Goal: Task Accomplishment & Management: Complete application form

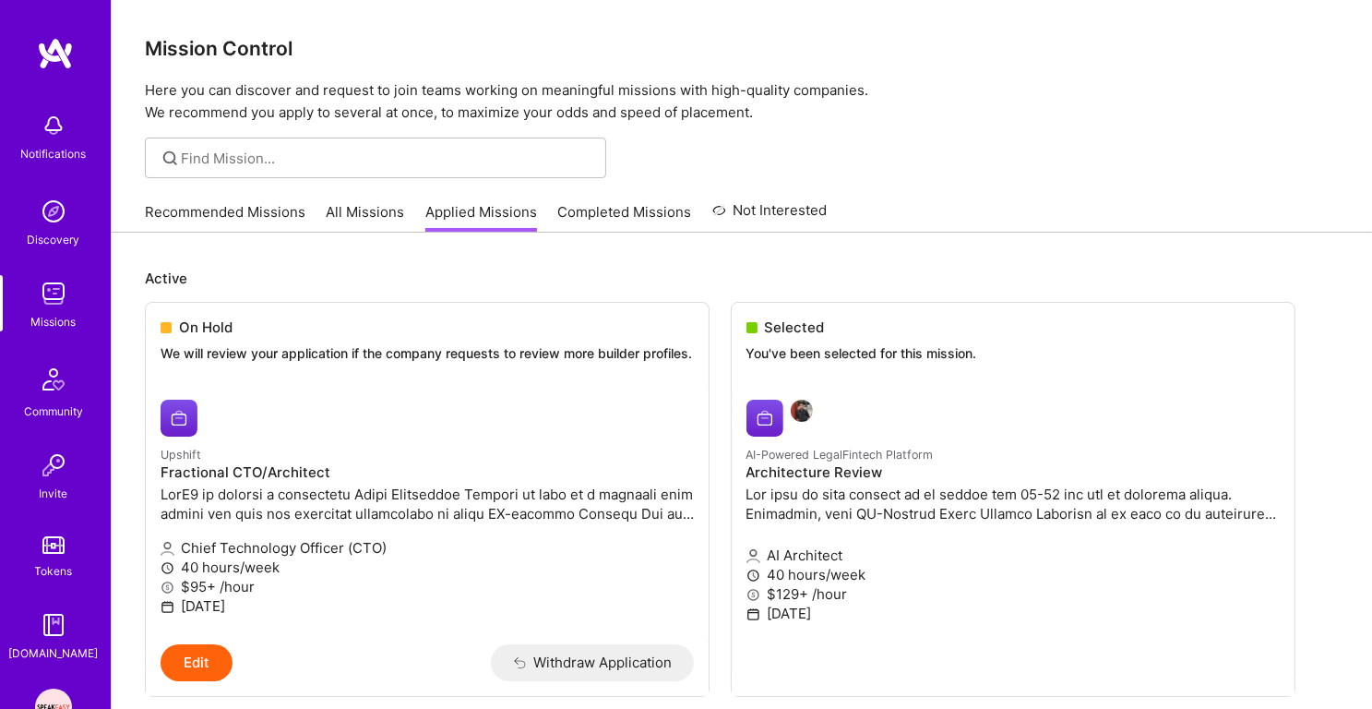
click at [53, 145] on div "Notifications" at bounding box center [54, 153] width 66 height 19
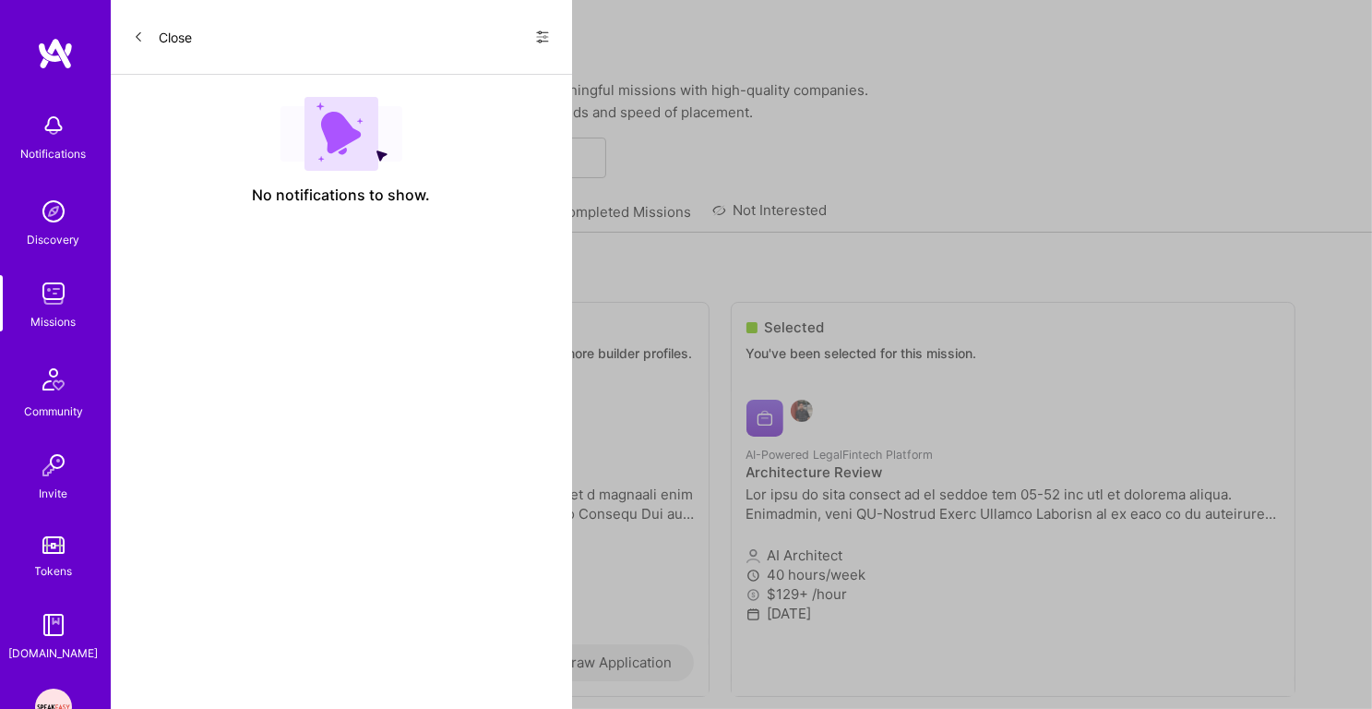
click at [545, 23] on div "Show all notifications Show unread notifications only" at bounding box center [536, 37] width 30 height 30
click at [544, 39] on icon at bounding box center [542, 37] width 15 height 15
click at [485, 76] on div "Show all notifications" at bounding box center [431, 75] width 238 height 37
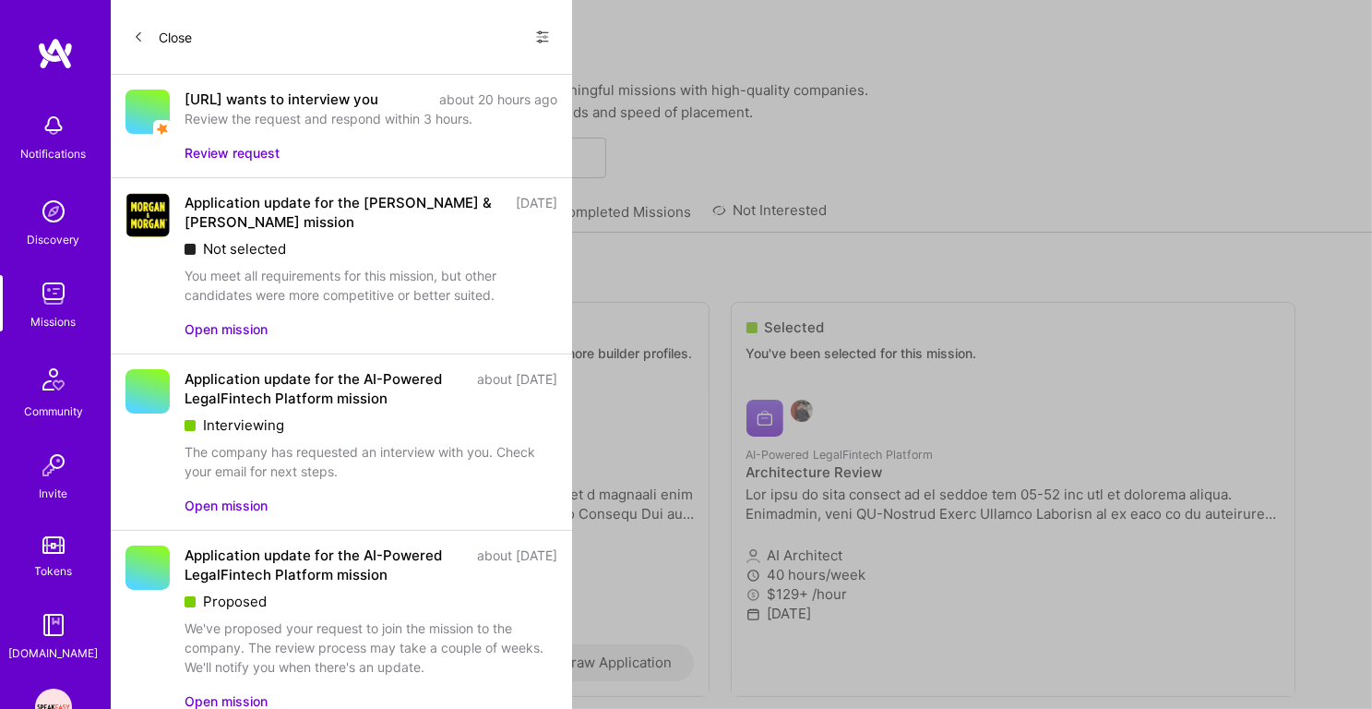
click at [262, 162] on button "Review request" at bounding box center [232, 152] width 95 height 19
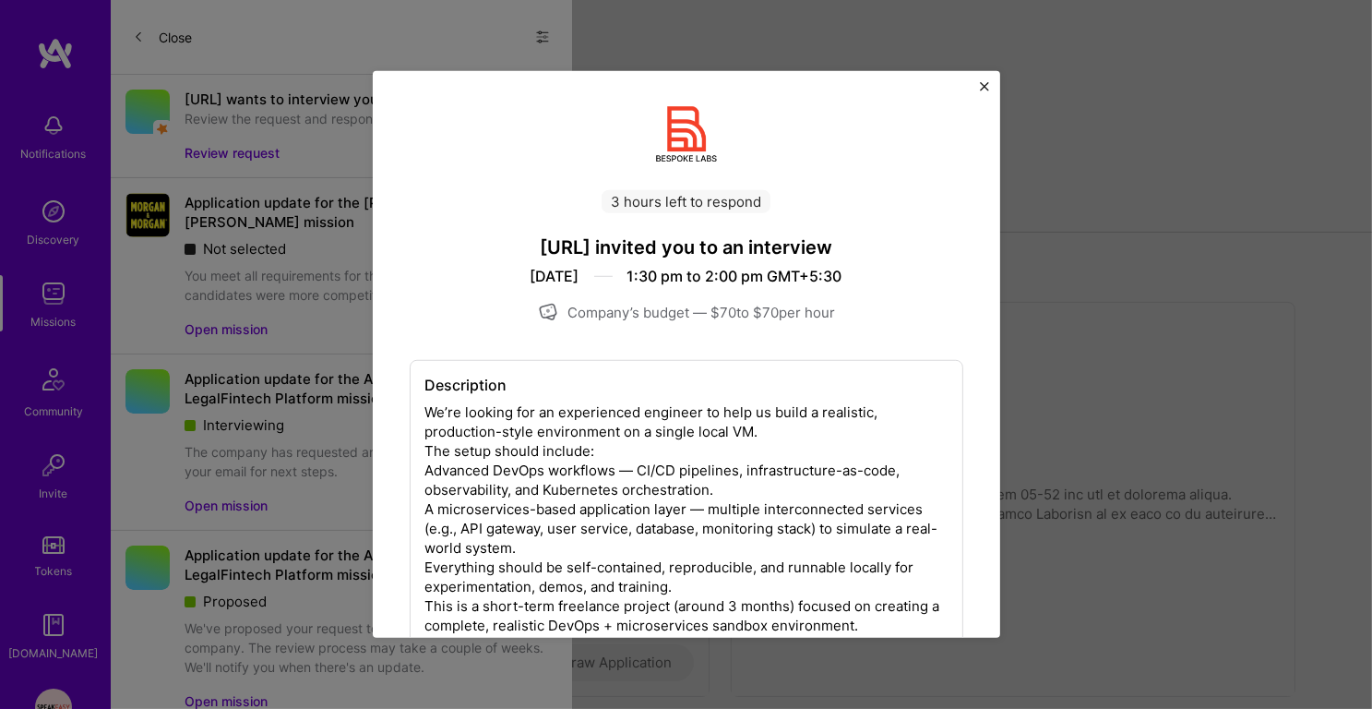
scroll to position [122, 0]
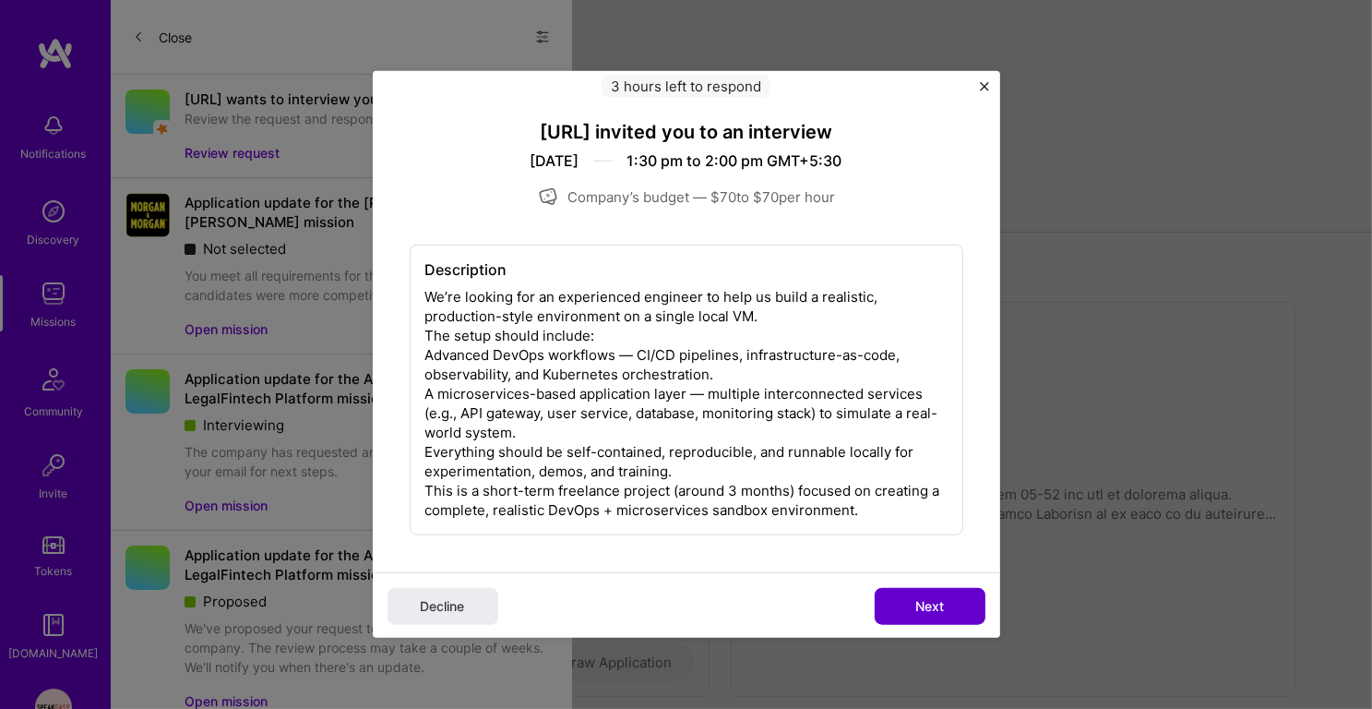
click at [919, 605] on span "Next" at bounding box center [930, 606] width 29 height 18
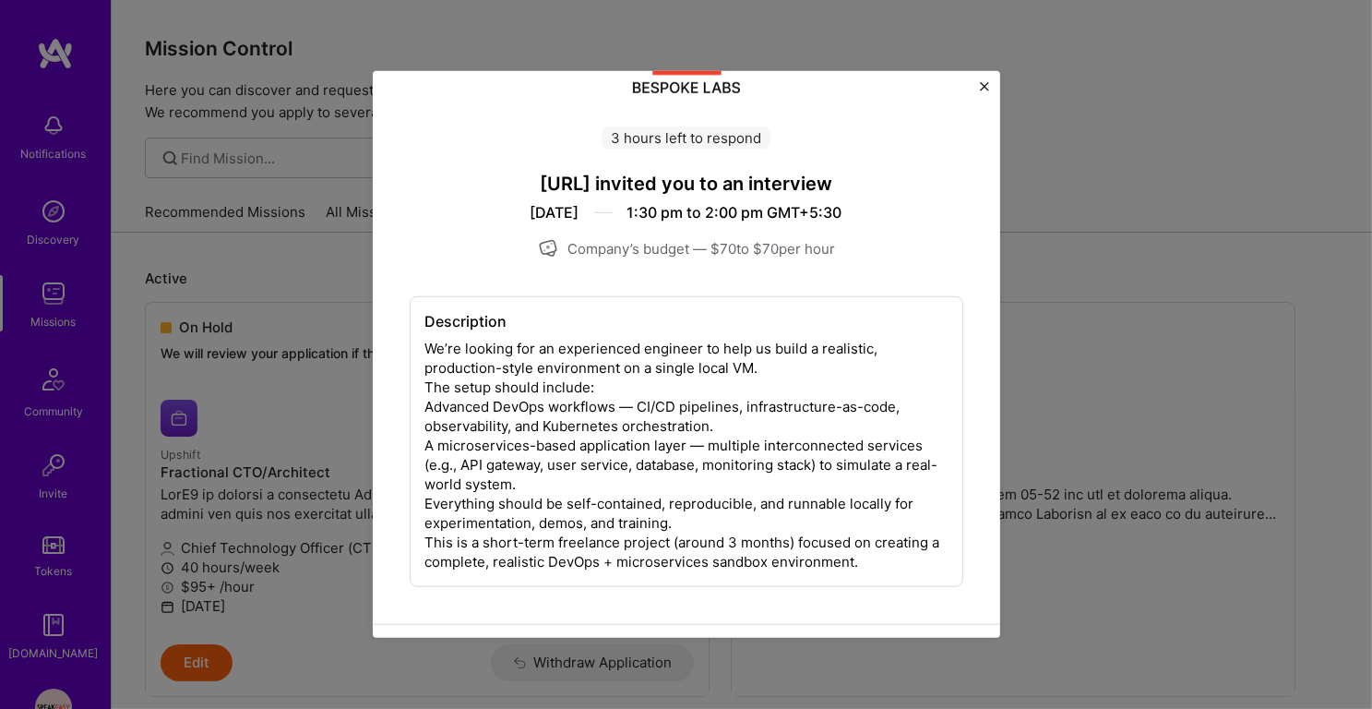
scroll to position [0, 0]
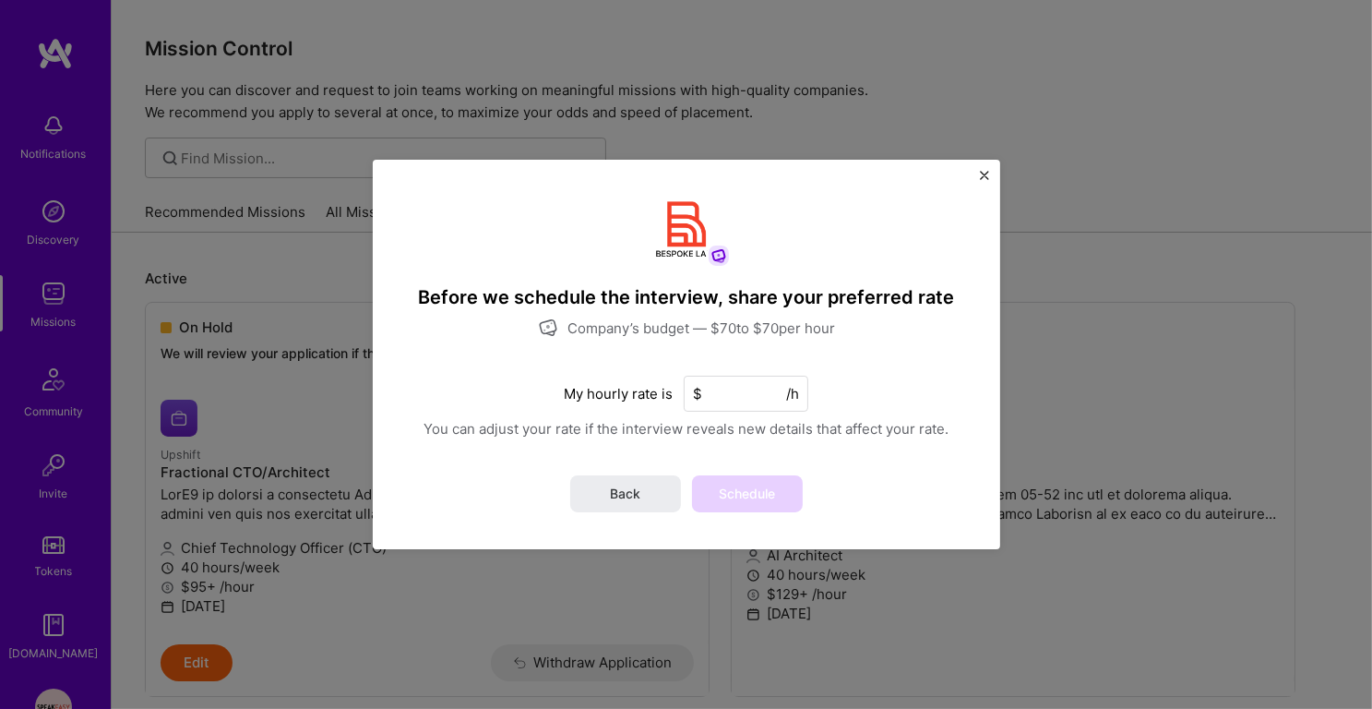
click at [763, 409] on input at bounding box center [746, 394] width 125 height 36
type input "70"
click at [727, 499] on span "Schedule" at bounding box center [747, 494] width 56 height 18
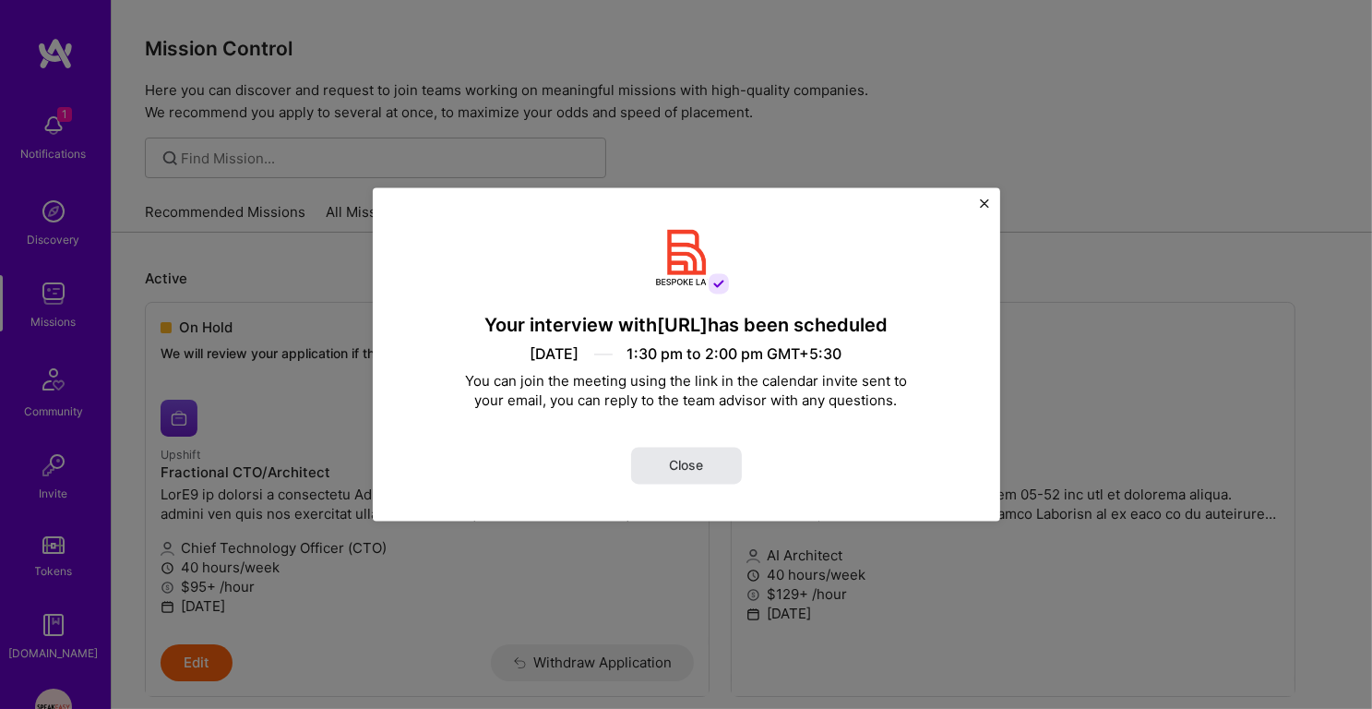
click at [695, 470] on span "Close" at bounding box center [686, 466] width 34 height 18
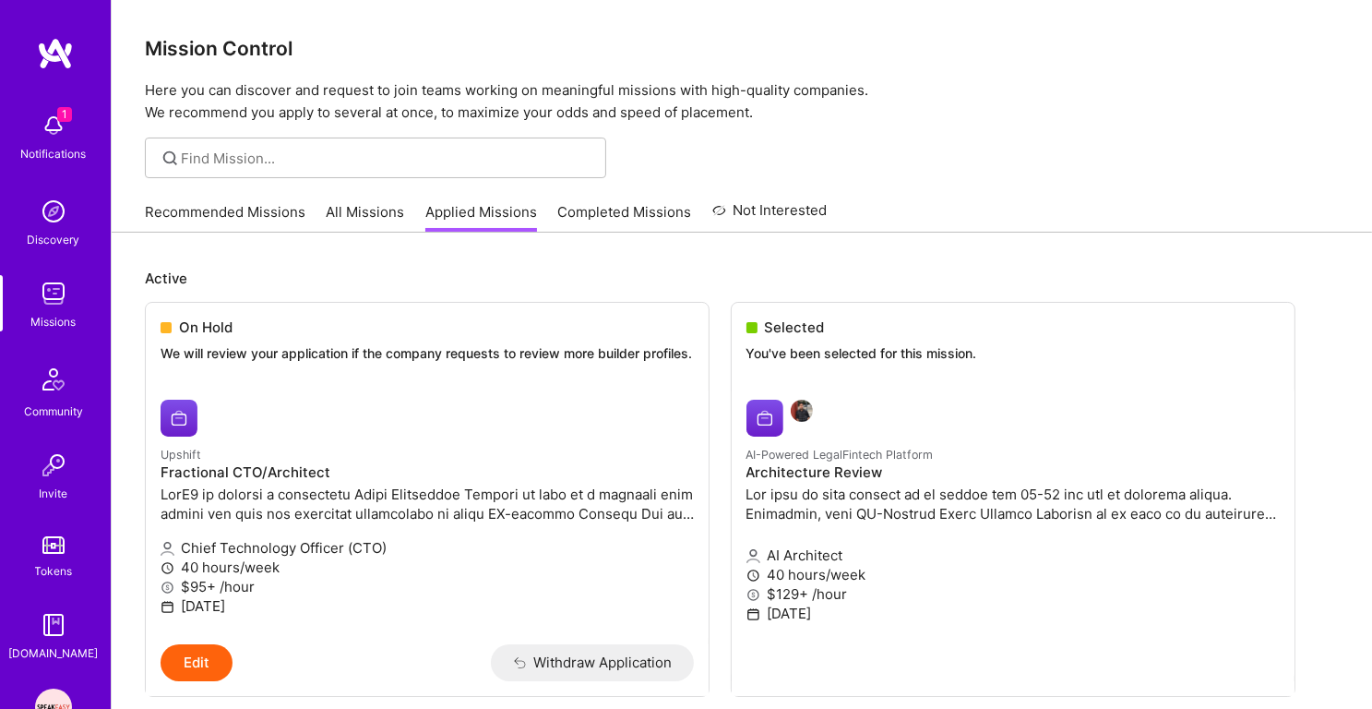
click at [34, 140] on div "1 Notifications" at bounding box center [53, 135] width 114 height 64
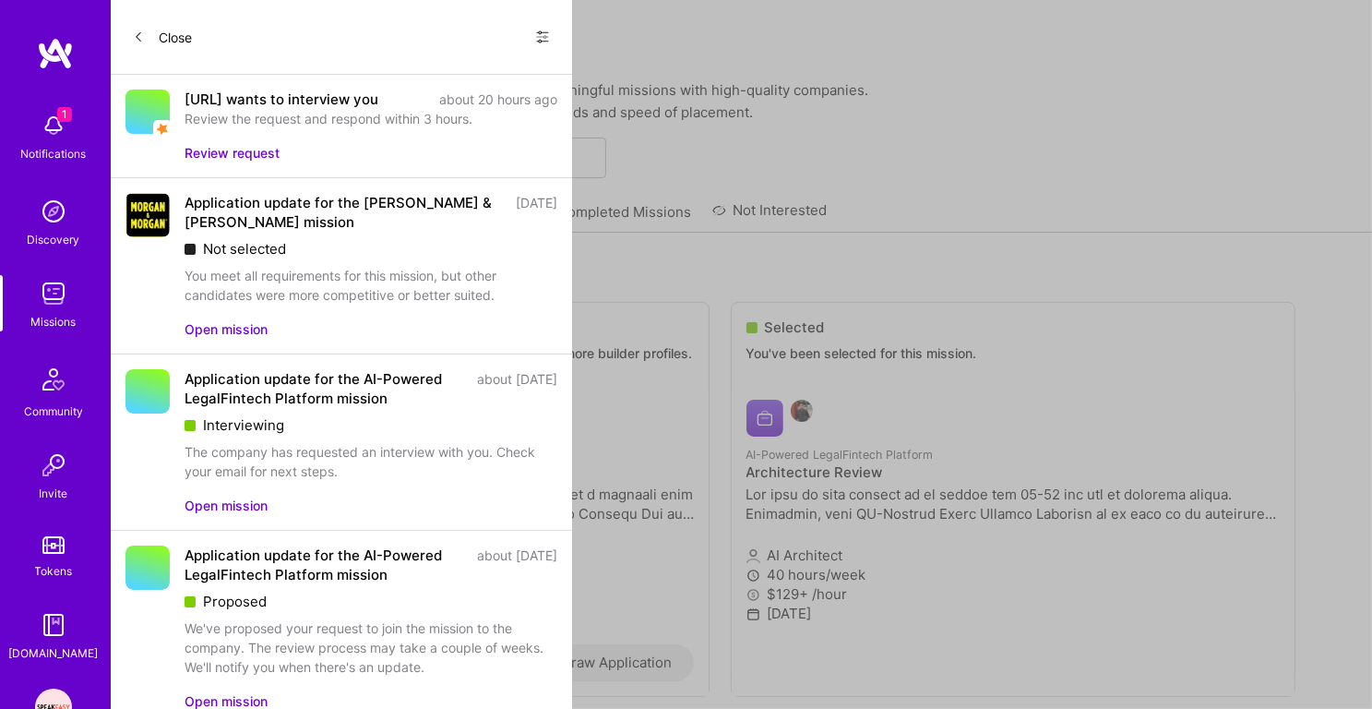
click at [141, 34] on icon at bounding box center [138, 36] width 11 height 11
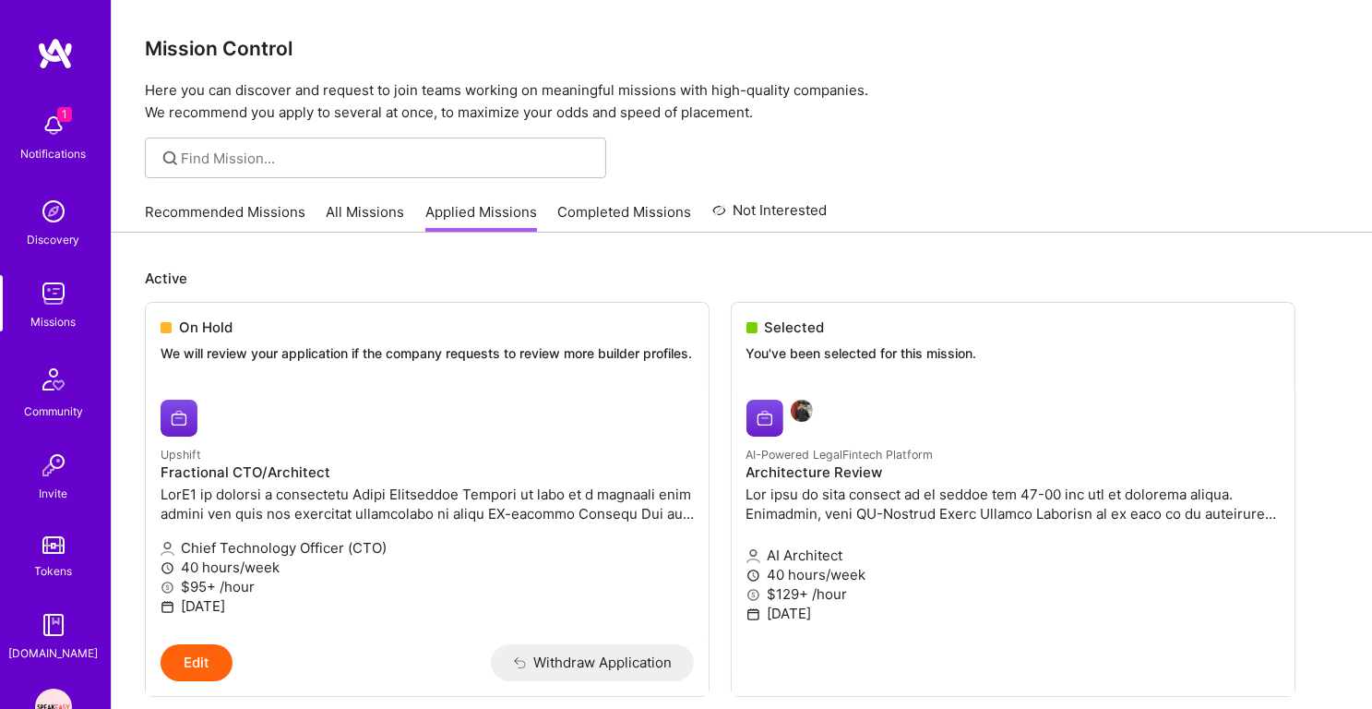
click at [54, 126] on img at bounding box center [53, 125] width 37 height 37
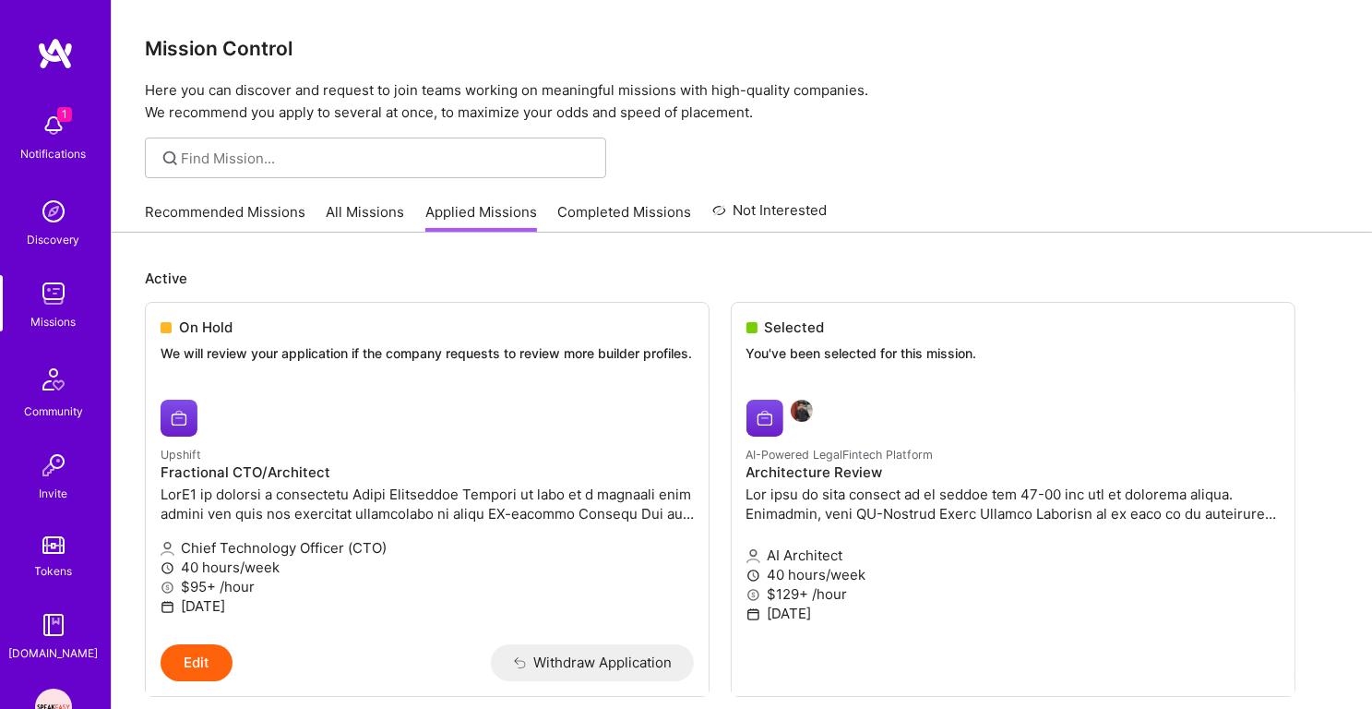
click at [54, 131] on img at bounding box center [53, 125] width 37 height 37
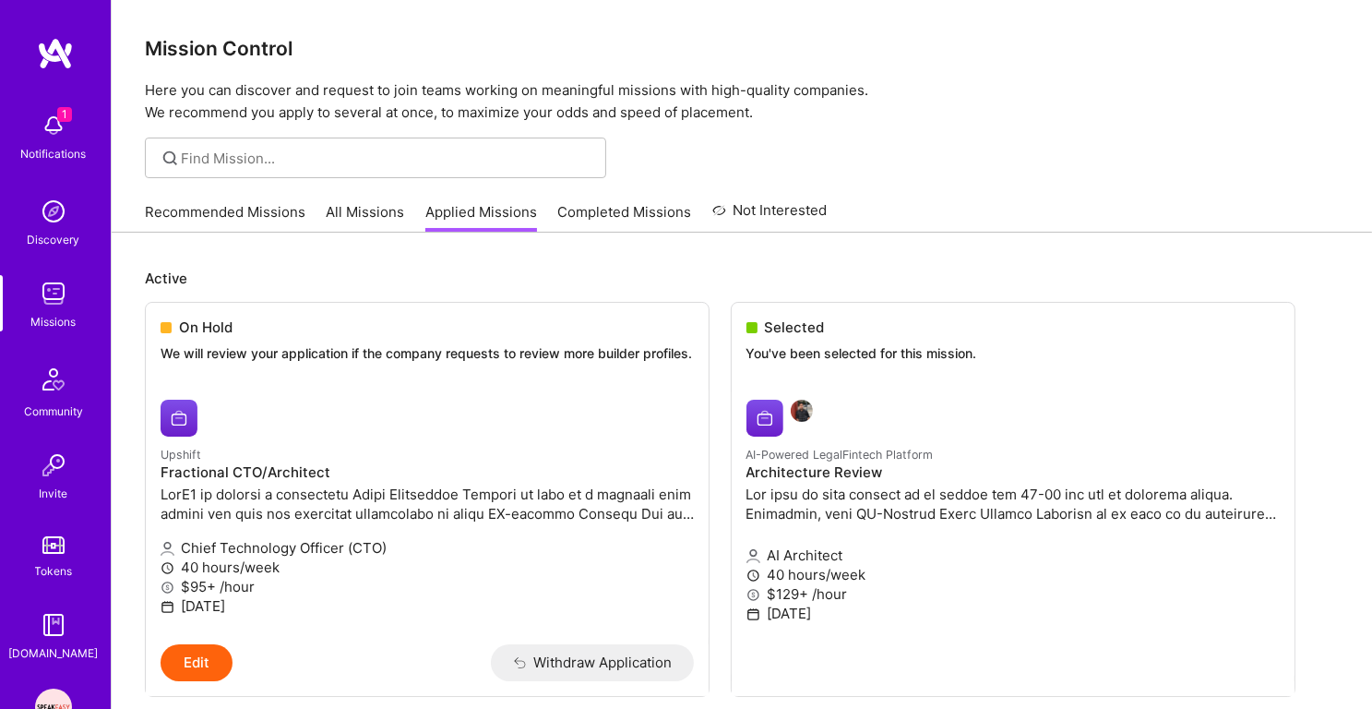
click at [351, 217] on link "All Missions" at bounding box center [366, 217] width 78 height 30
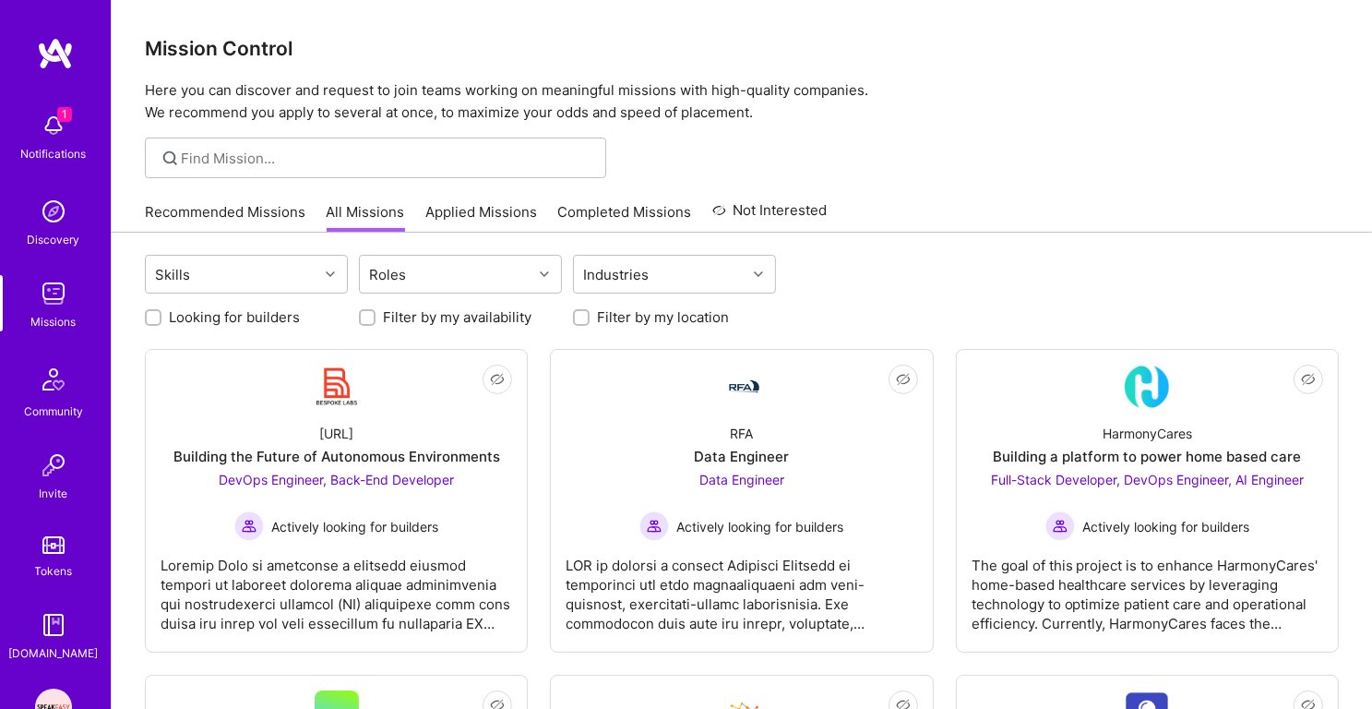
click at [496, 214] on link "Applied Missions" at bounding box center [481, 217] width 112 height 30
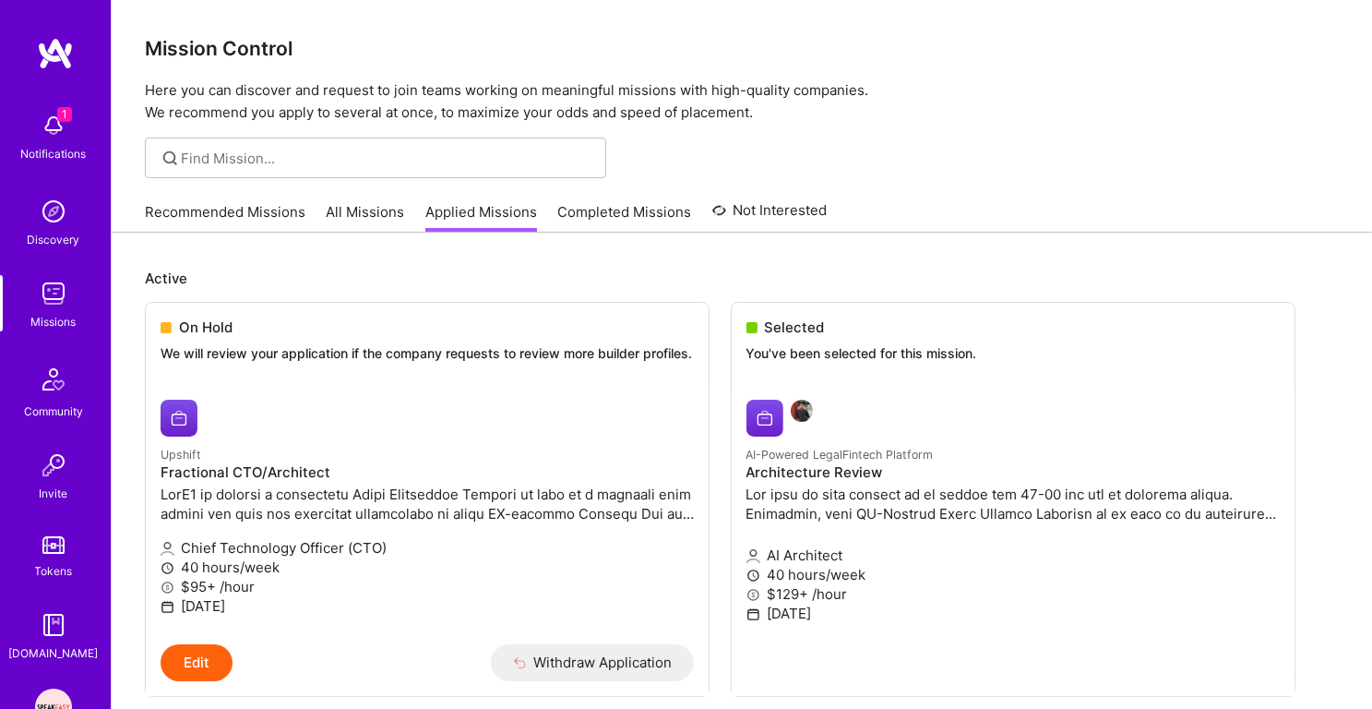
click at [361, 209] on link "All Missions" at bounding box center [366, 217] width 78 height 30
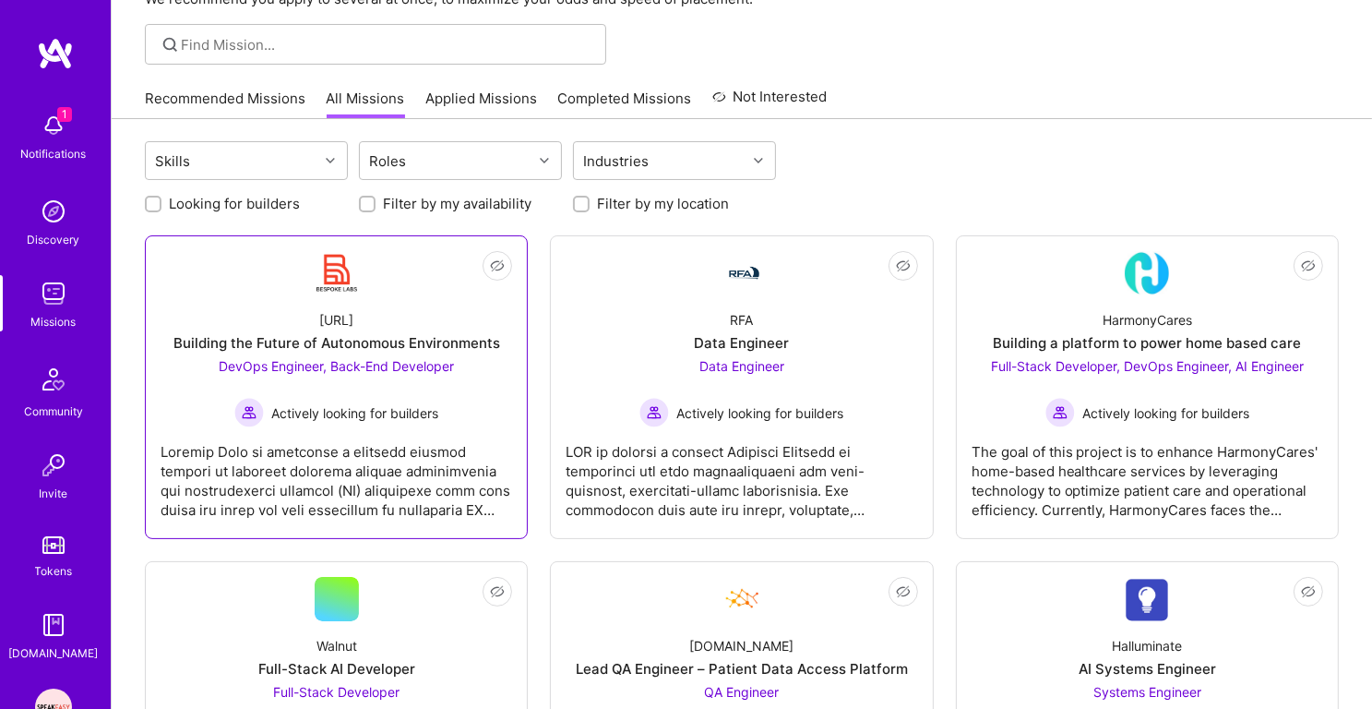
scroll to position [116, 0]
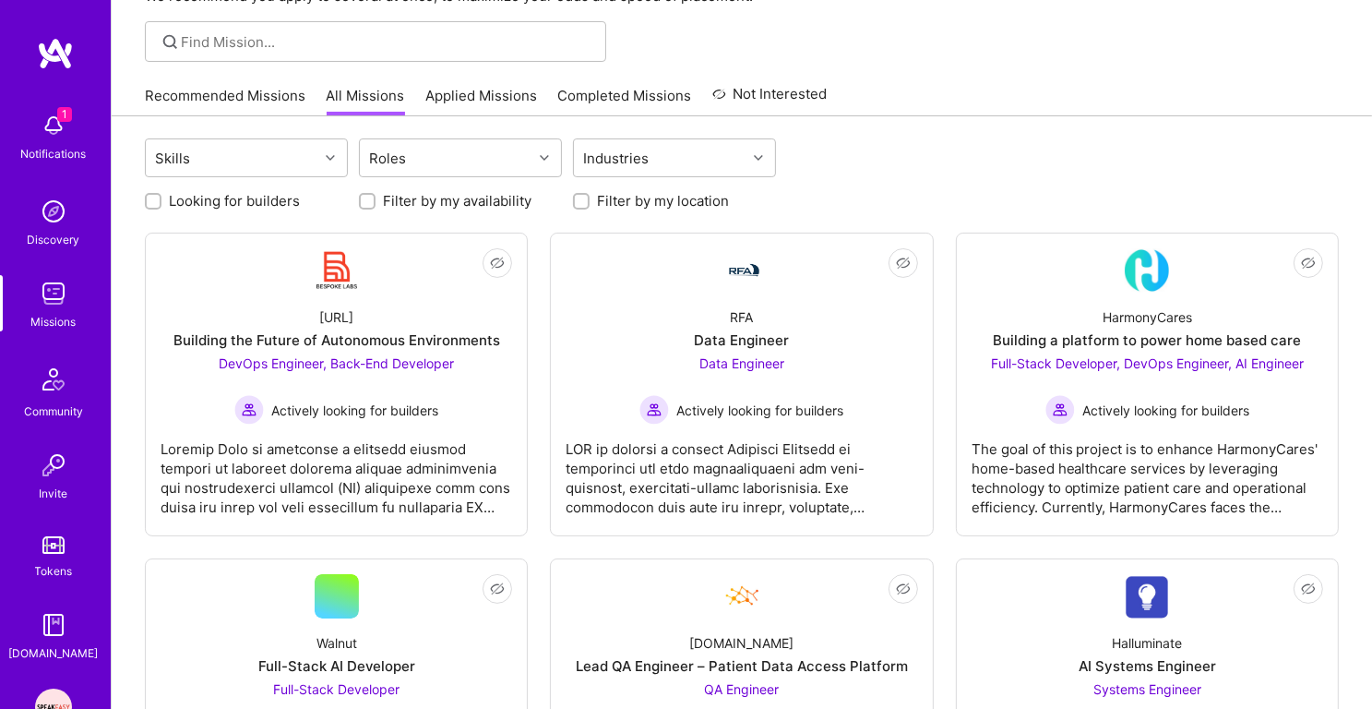
click at [57, 135] on img at bounding box center [53, 125] width 37 height 37
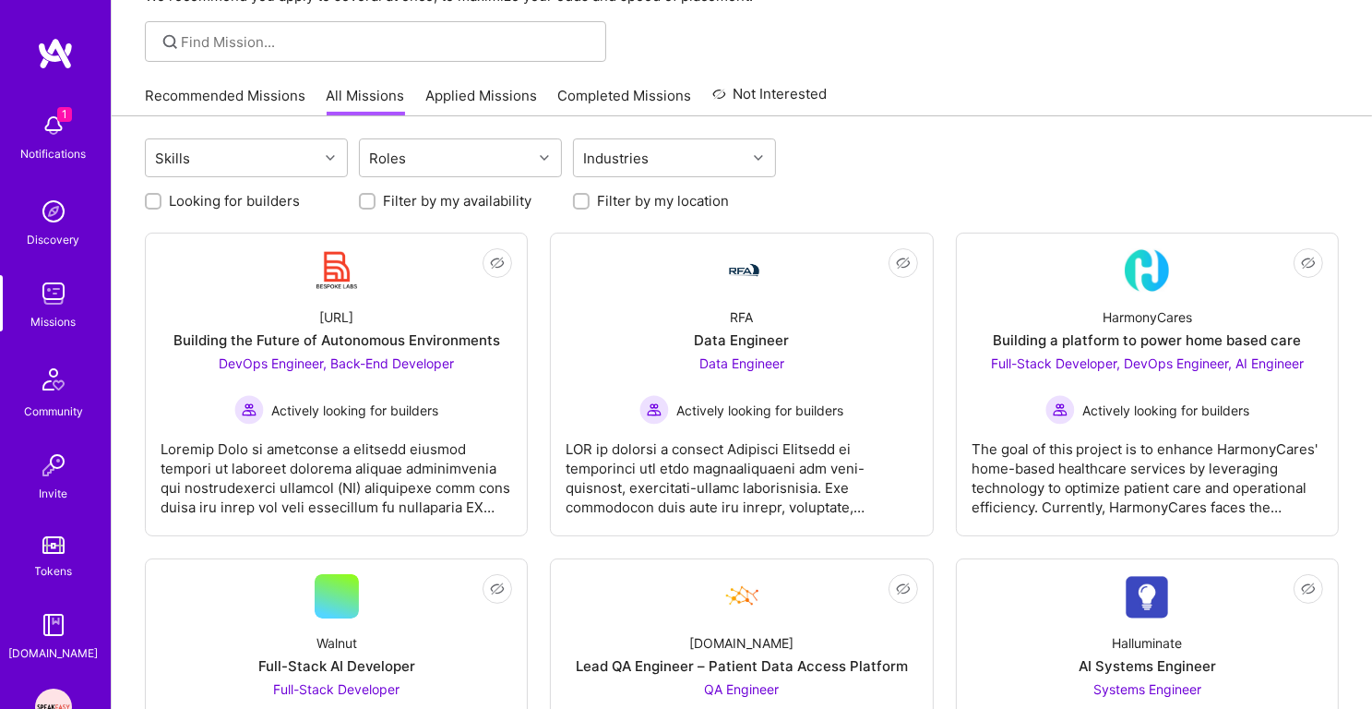
click at [253, 109] on link "Recommended Missions" at bounding box center [225, 101] width 161 height 30
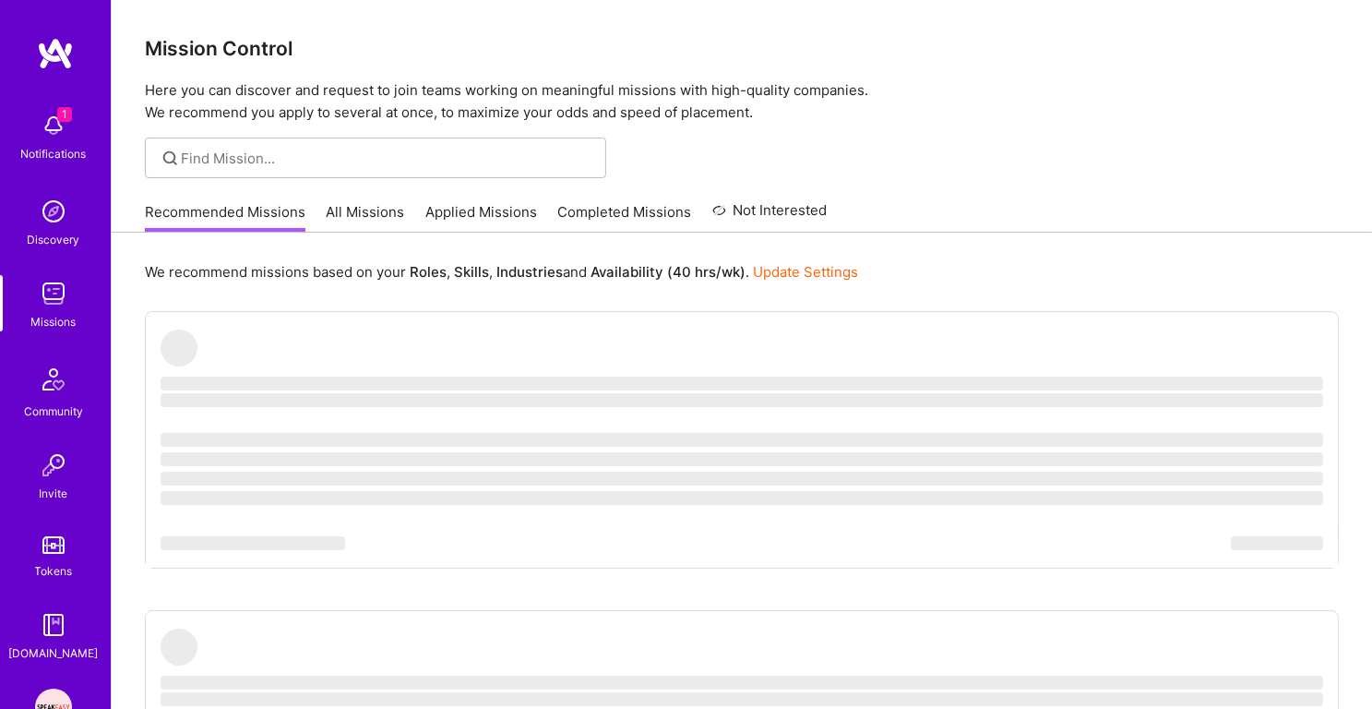
click at [362, 202] on link "All Missions" at bounding box center [366, 217] width 78 height 30
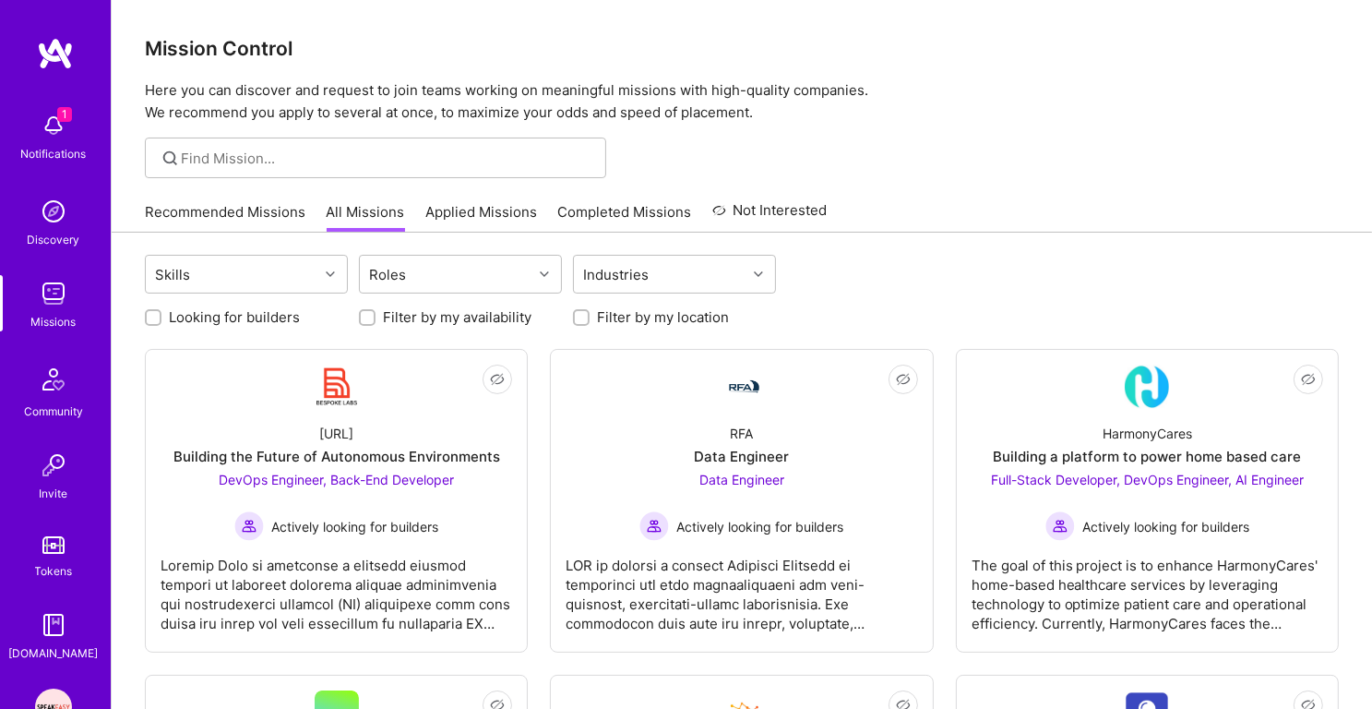
click at [57, 301] on img at bounding box center [53, 293] width 37 height 37
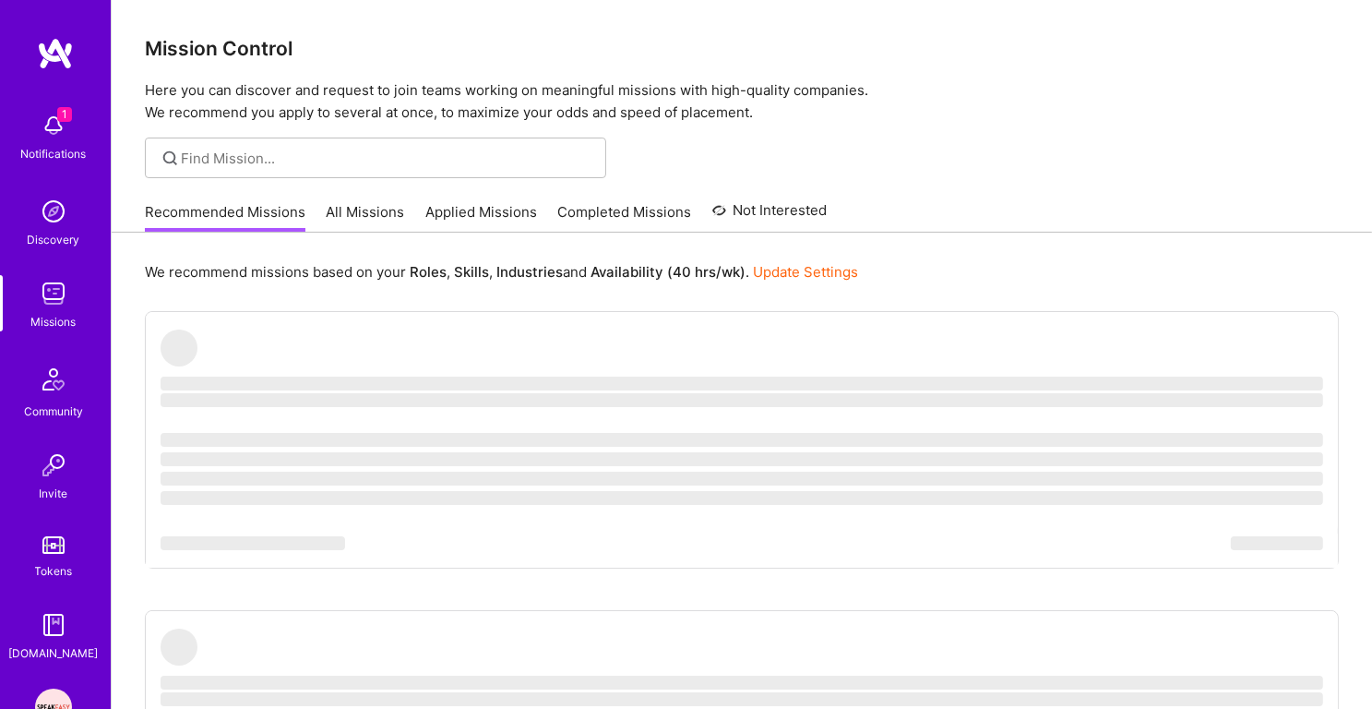
click at [379, 96] on p "Here you can discover and request to join teams working on meaningful missions …" at bounding box center [742, 101] width 1194 height 44
click at [385, 109] on p "Here you can discover and request to join teams working on meaningful missions …" at bounding box center [742, 101] width 1194 height 44
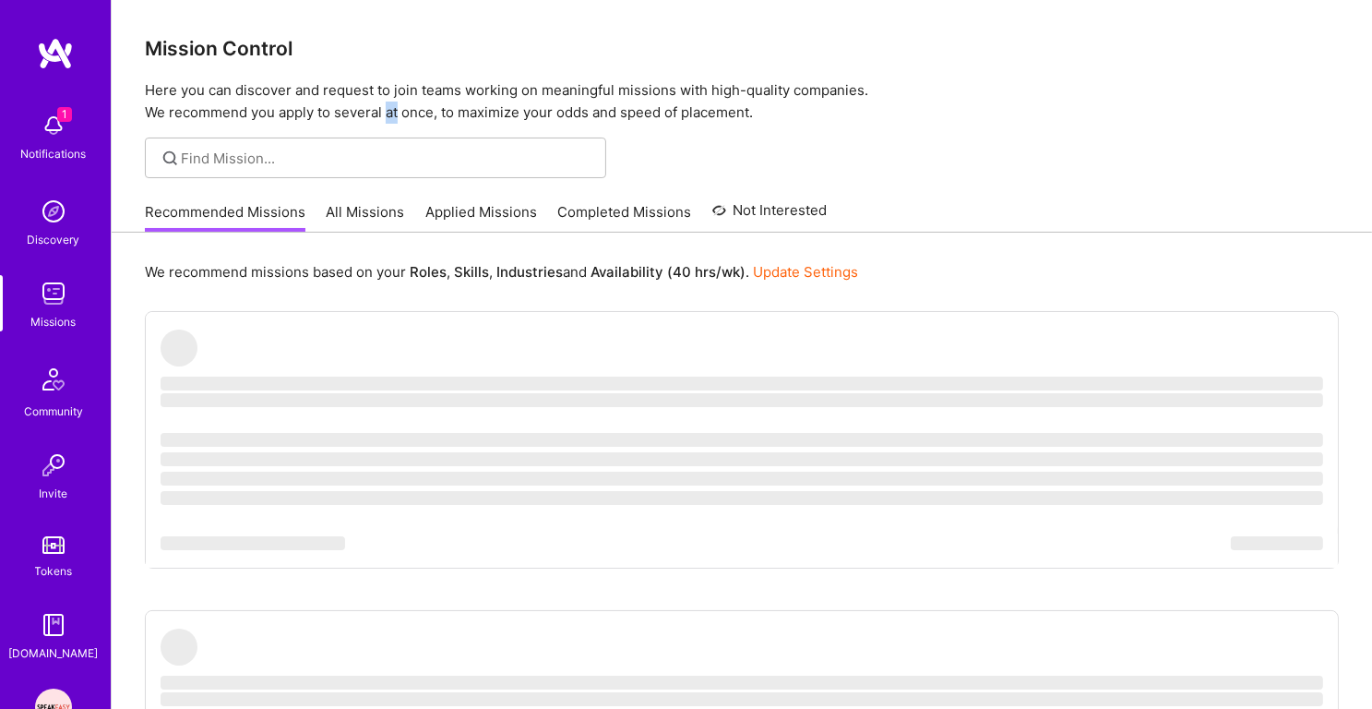
click at [385, 109] on p "Here you can discover and request to join teams working on meaningful missions …" at bounding box center [742, 101] width 1194 height 44
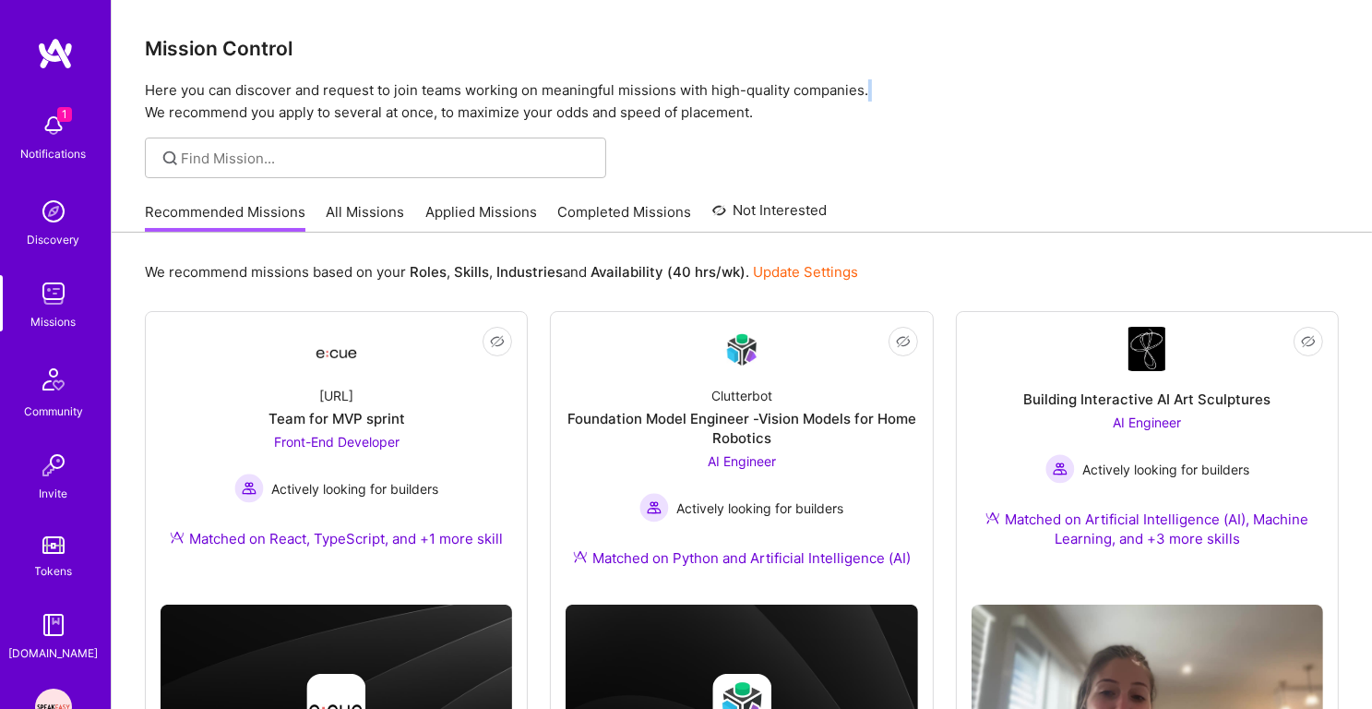
click at [417, 83] on p "Here you can discover and request to join teams working on meaningful missions …" at bounding box center [742, 101] width 1194 height 44
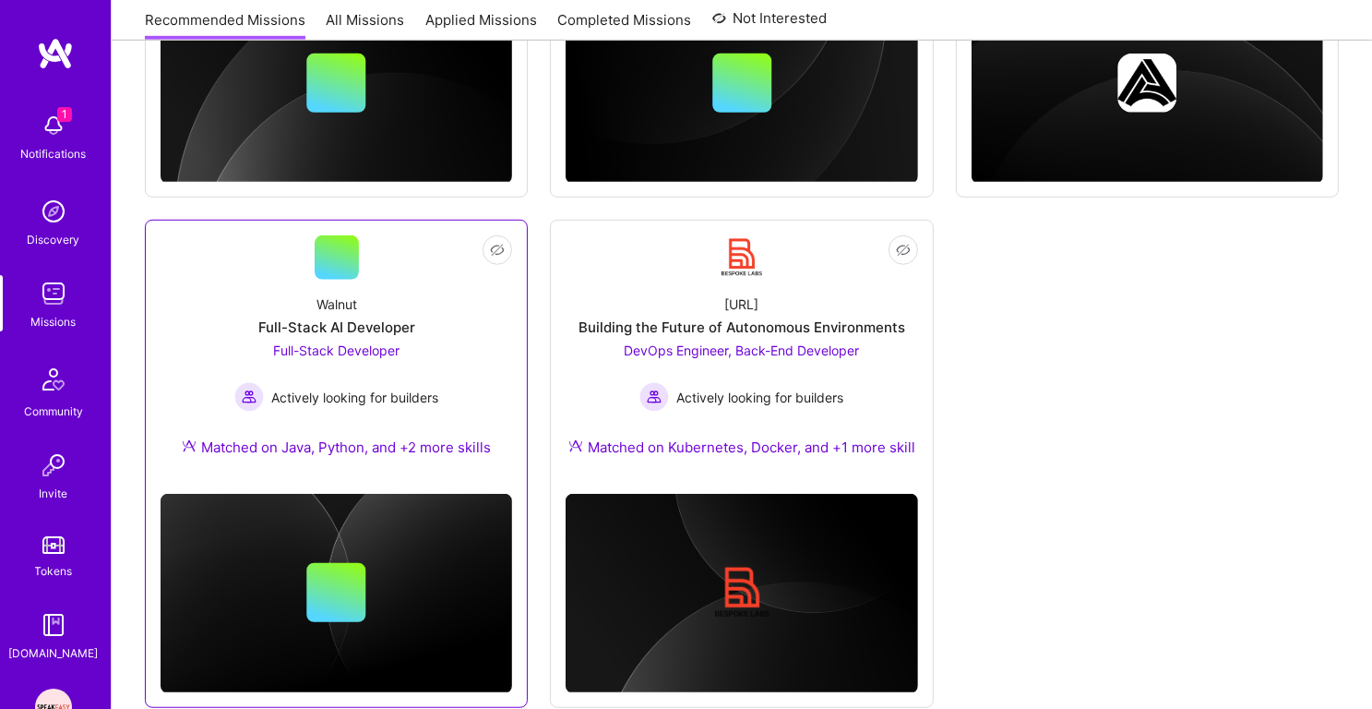
scroll to position [1175, 0]
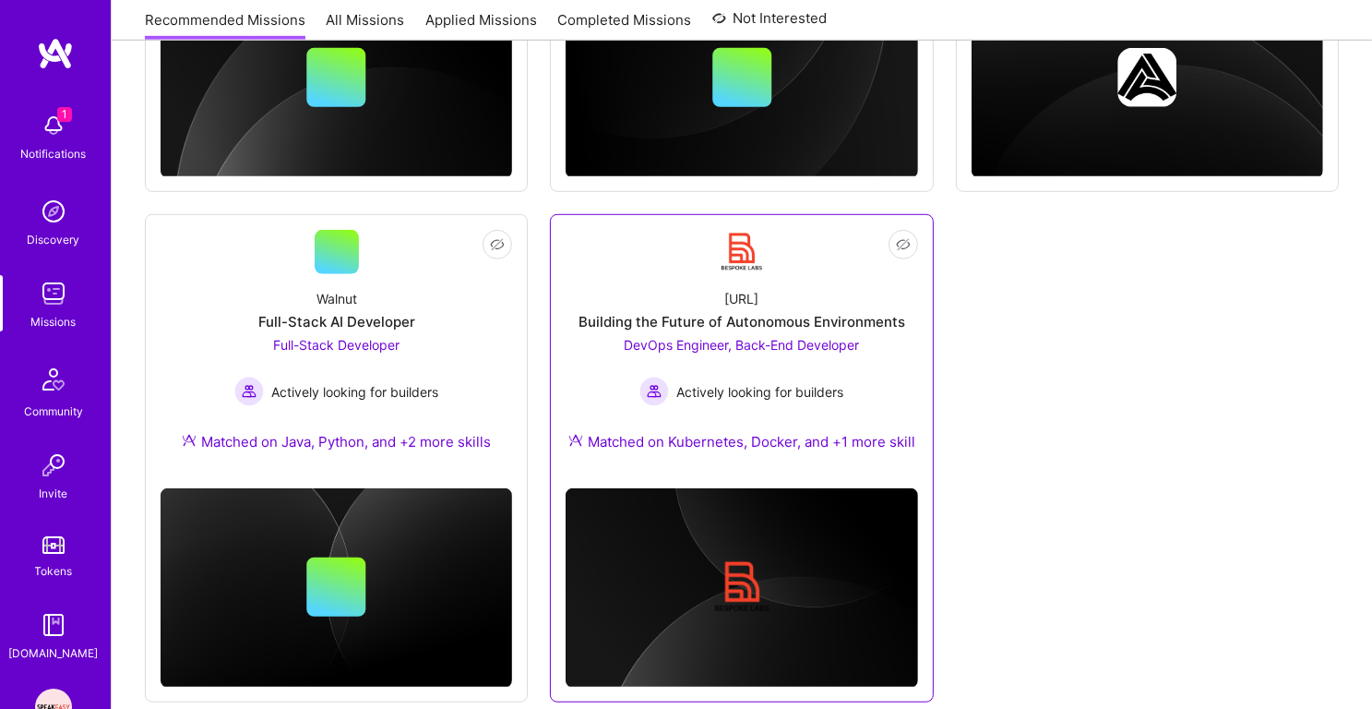
click at [805, 312] on div "Building the Future of Autonomous Environments" at bounding box center [742, 321] width 327 height 19
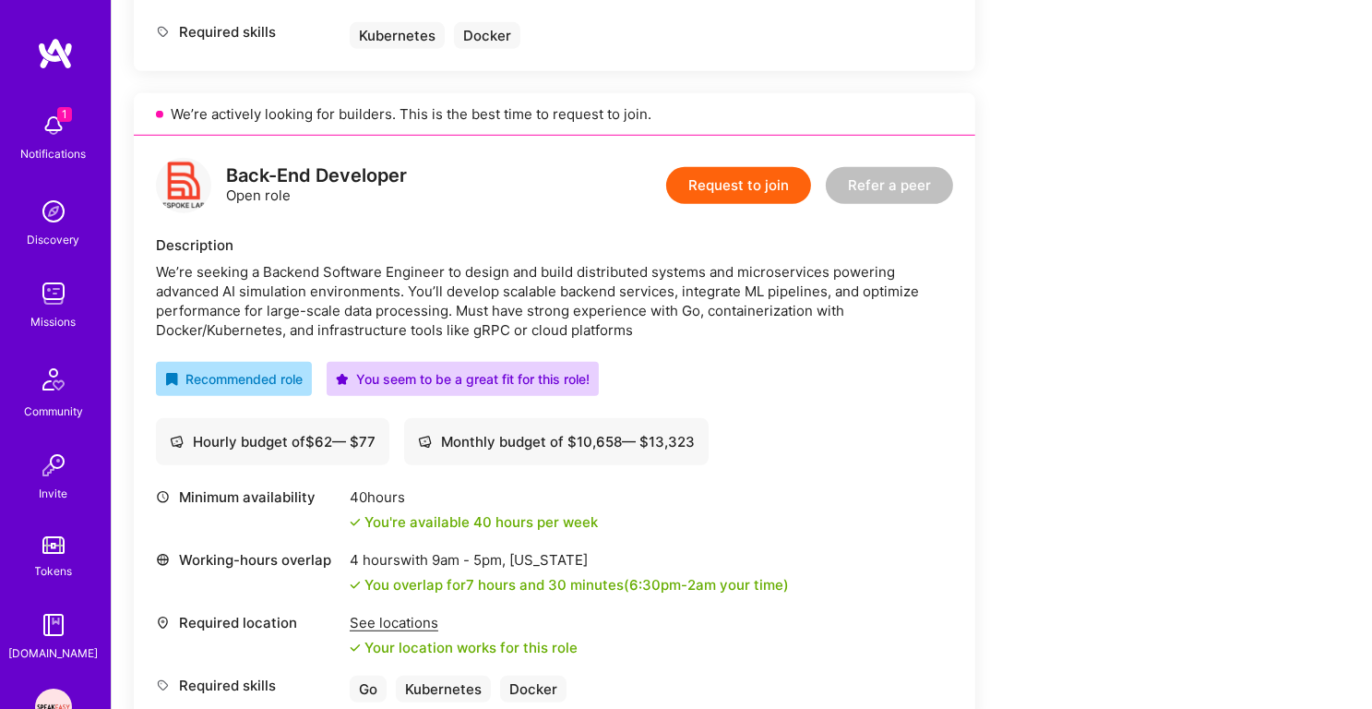
scroll to position [1009, 0]
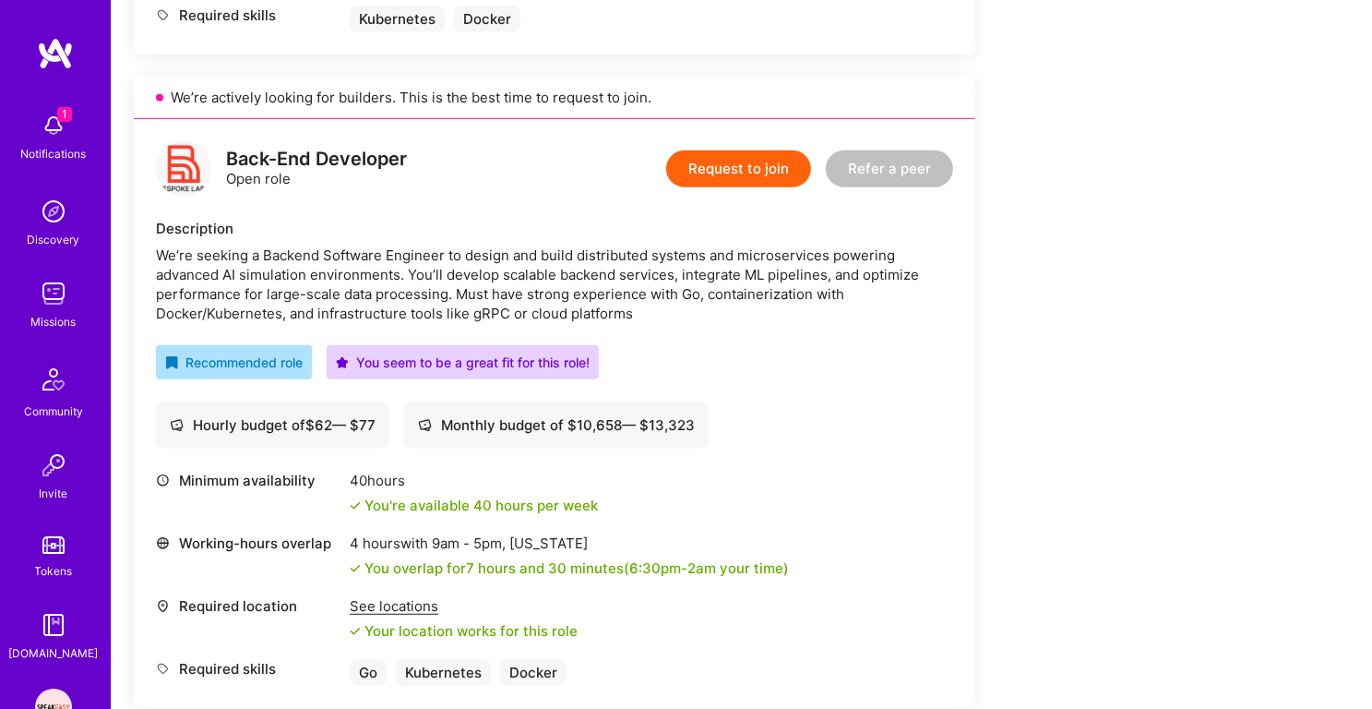
click at [407, 260] on div "We’re seeking a Backend Software Engineer to design and build distributed syste…" at bounding box center [554, 285] width 797 height 78
click at [407, 286] on div "We’re seeking a Backend Software Engineer to design and build distributed syste…" at bounding box center [554, 285] width 797 height 78
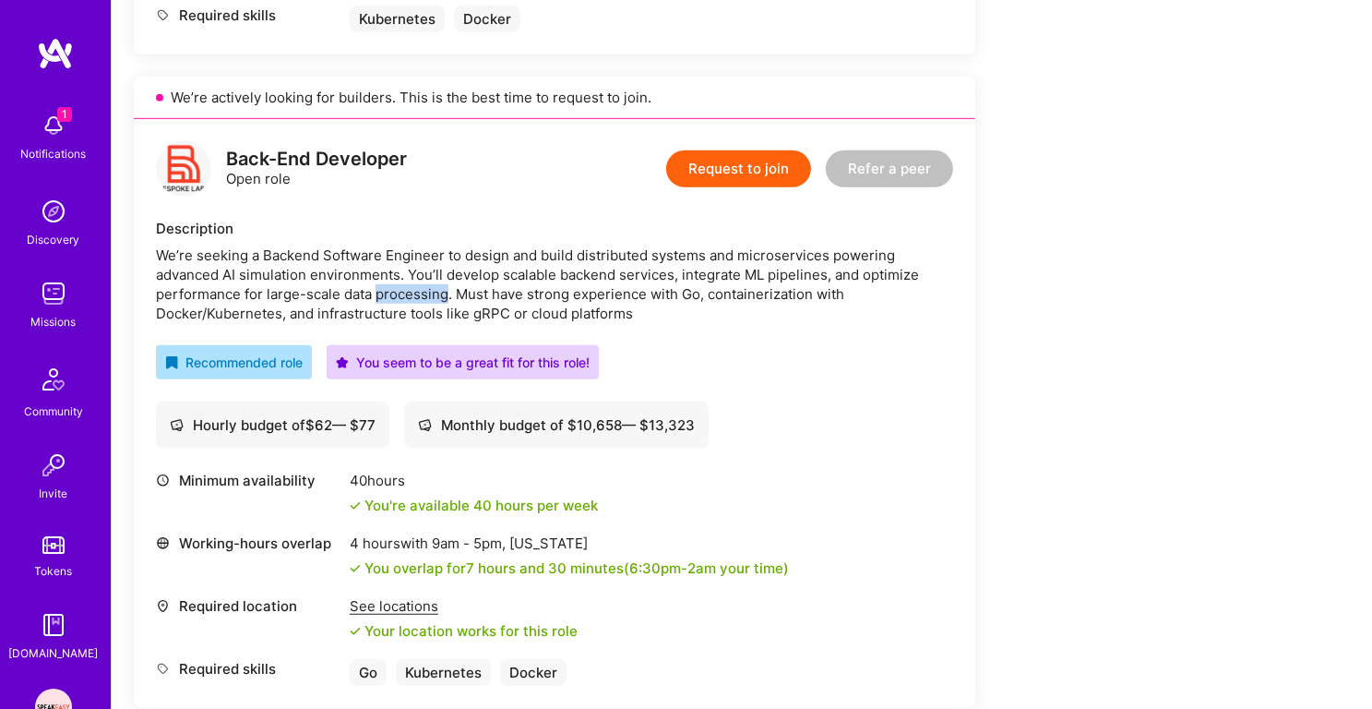
click at [407, 286] on div "We’re seeking a Backend Software Engineer to design and build distributed syste…" at bounding box center [554, 285] width 797 height 78
click at [408, 301] on div "We’re seeking a Backend Software Engineer to design and build distributed syste…" at bounding box center [554, 285] width 797 height 78
click at [418, 311] on div "We’re seeking a Backend Software Engineer to design and build distributed syste…" at bounding box center [554, 285] width 797 height 78
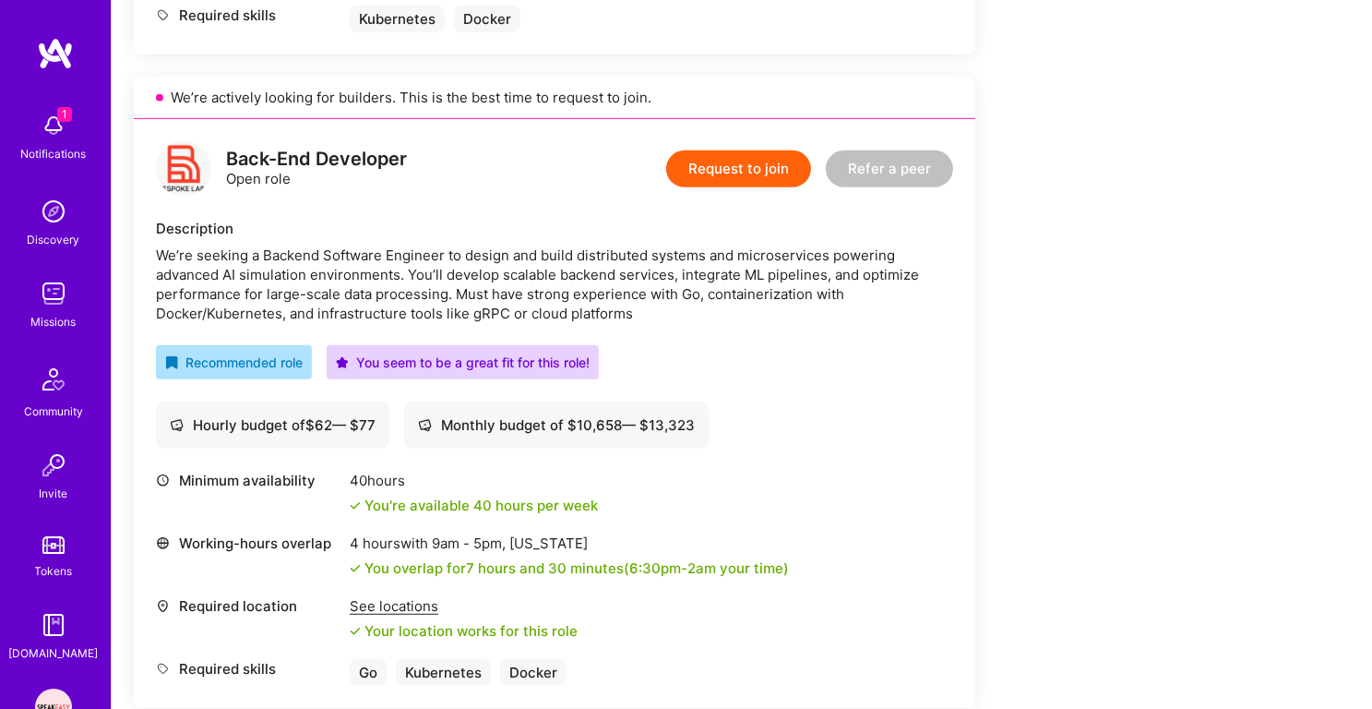
click at [418, 311] on div "We’re seeking a Backend Software Engineer to design and build distributed syste…" at bounding box center [554, 285] width 797 height 78
click at [452, 274] on div "We’re seeking a Backend Software Engineer to design and build distributed syste…" at bounding box center [554, 285] width 797 height 78
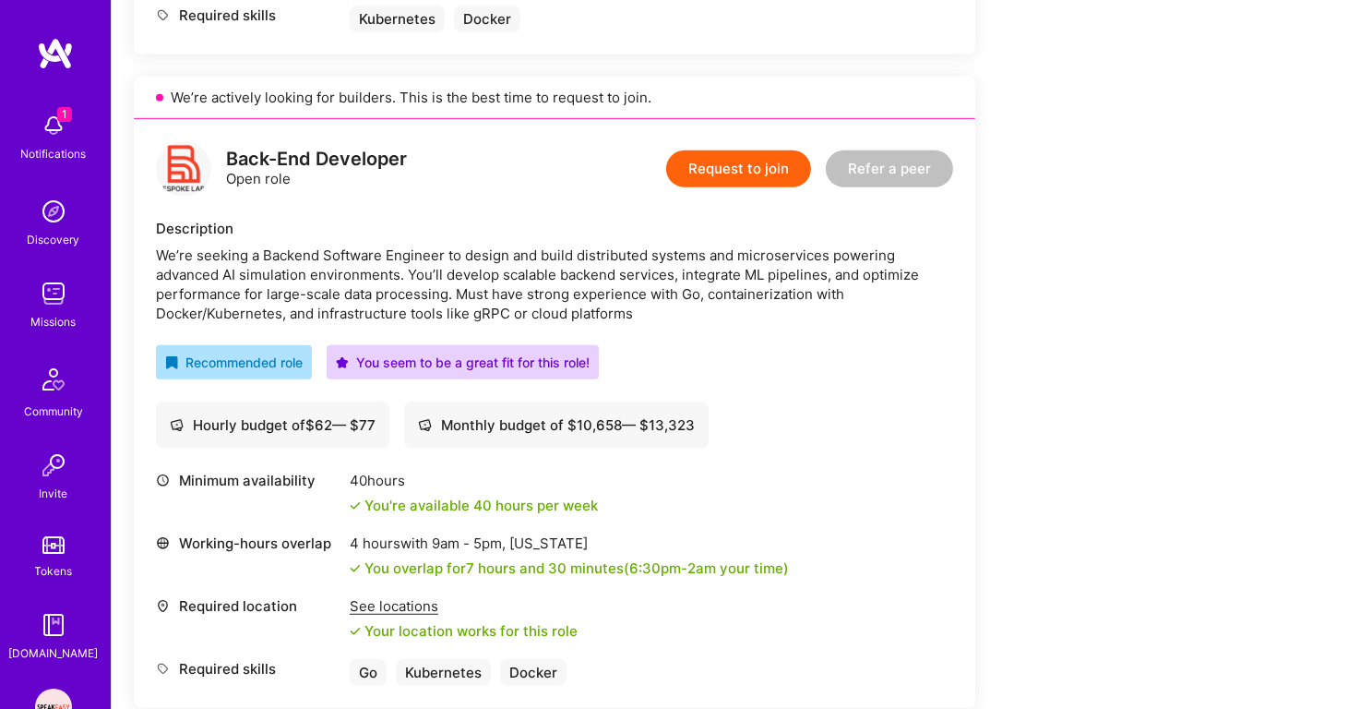
click at [473, 256] on div "We’re seeking a Backend Software Engineer to design and build distributed syste…" at bounding box center [554, 285] width 797 height 78
click at [472, 276] on div "We’re seeking a Backend Software Engineer to design and build distributed syste…" at bounding box center [554, 285] width 797 height 78
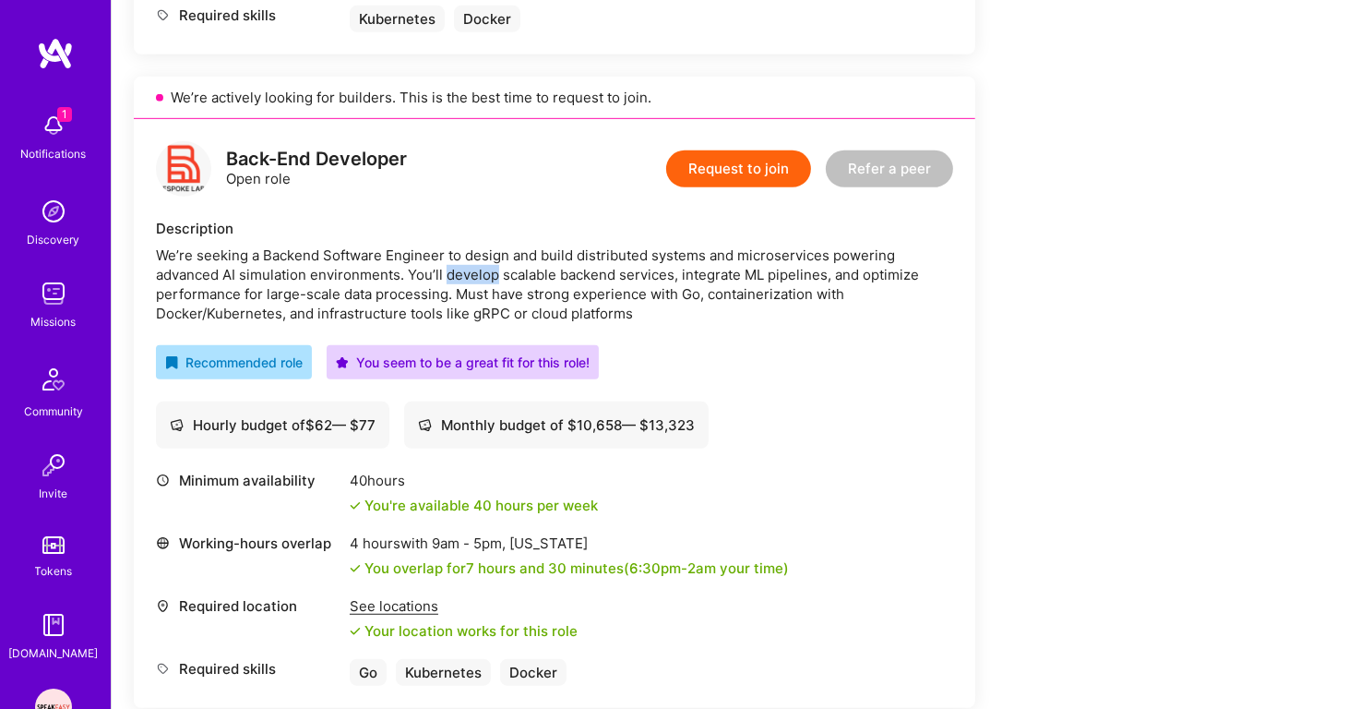
click at [472, 276] on div "We’re seeking a Backend Software Engineer to design and build distributed syste…" at bounding box center [554, 285] width 797 height 78
click at [472, 291] on div "We’re seeking a Backend Software Engineer to design and build distributed syste…" at bounding box center [554, 285] width 797 height 78
click at [494, 270] on div "We’re seeking a Backend Software Engineer to design and build distributed syste…" at bounding box center [554, 285] width 797 height 78
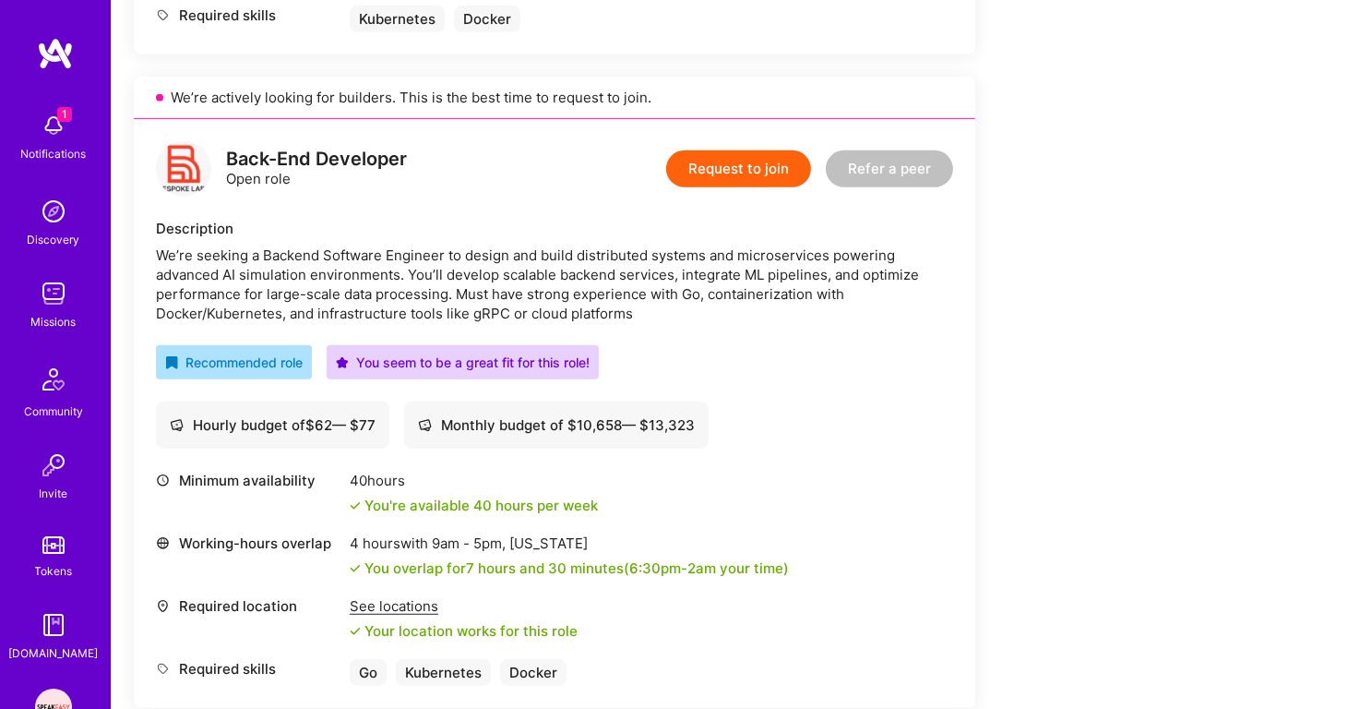
click at [494, 270] on div "We’re seeking a Backend Software Engineer to design and build distributed syste…" at bounding box center [554, 285] width 797 height 78
click at [491, 296] on div "We’re seeking a Backend Software Engineer to design and build distributed syste…" at bounding box center [554, 285] width 797 height 78
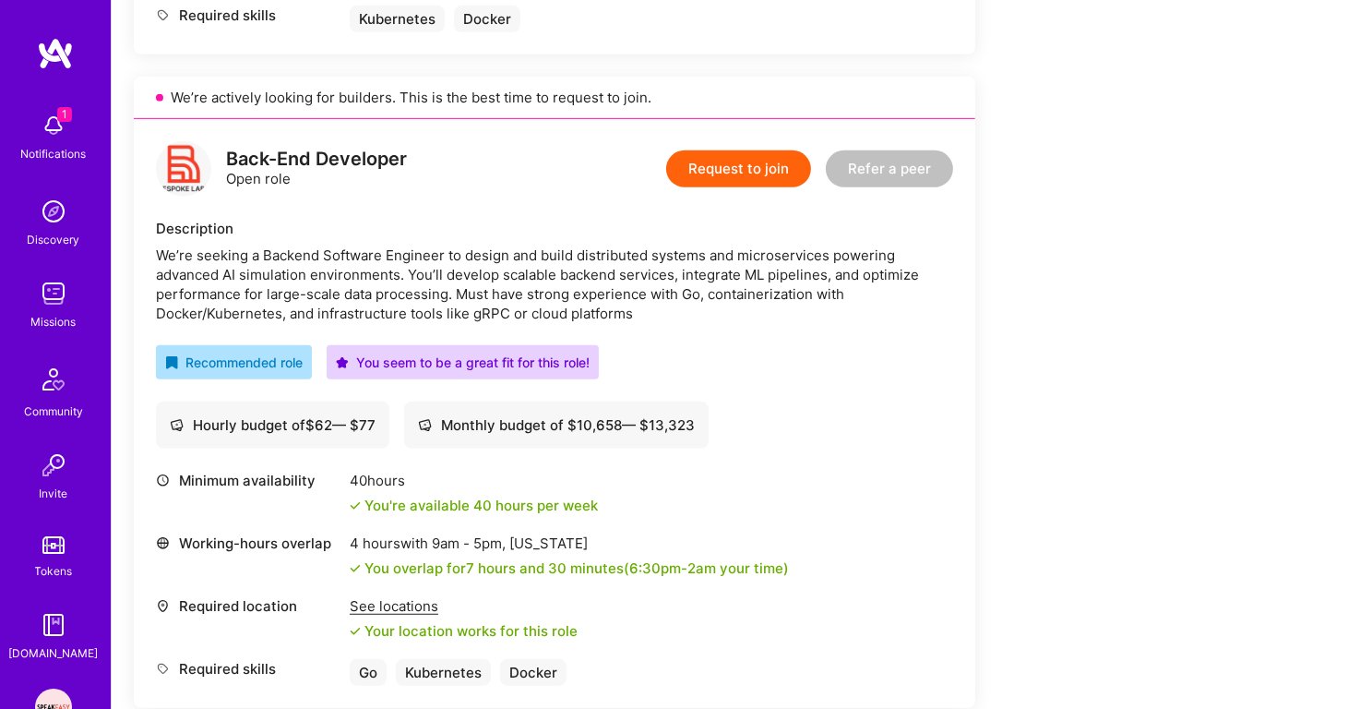
click at [511, 273] on div "We’re seeking a Backend Software Engineer to design and build distributed syste…" at bounding box center [554, 285] width 797 height 78
click at [520, 289] on div "We’re seeking a Backend Software Engineer to design and build distributed syste…" at bounding box center [554, 285] width 797 height 78
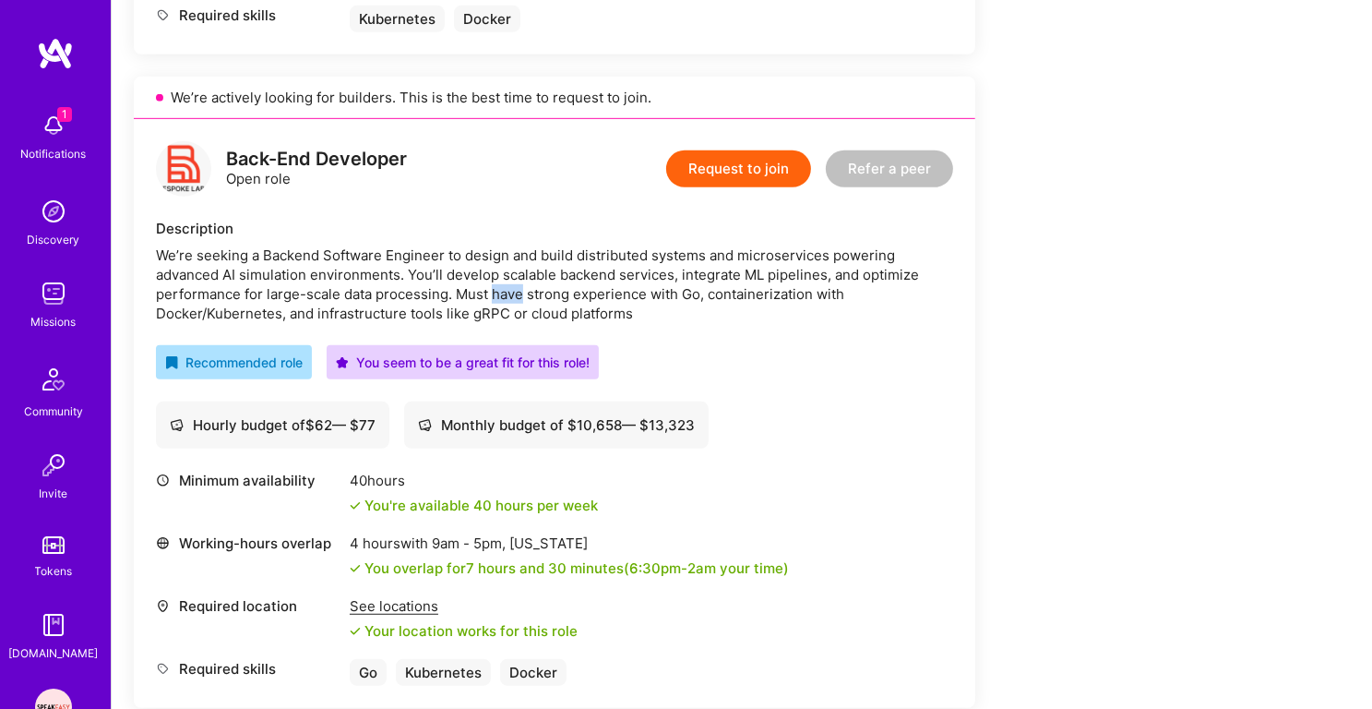
click at [520, 289] on div "We’re seeking a Backend Software Engineer to design and build distributed syste…" at bounding box center [554, 285] width 797 height 78
click at [520, 297] on div "We’re seeking a Backend Software Engineer to design and build distributed syste…" at bounding box center [554, 285] width 797 height 78
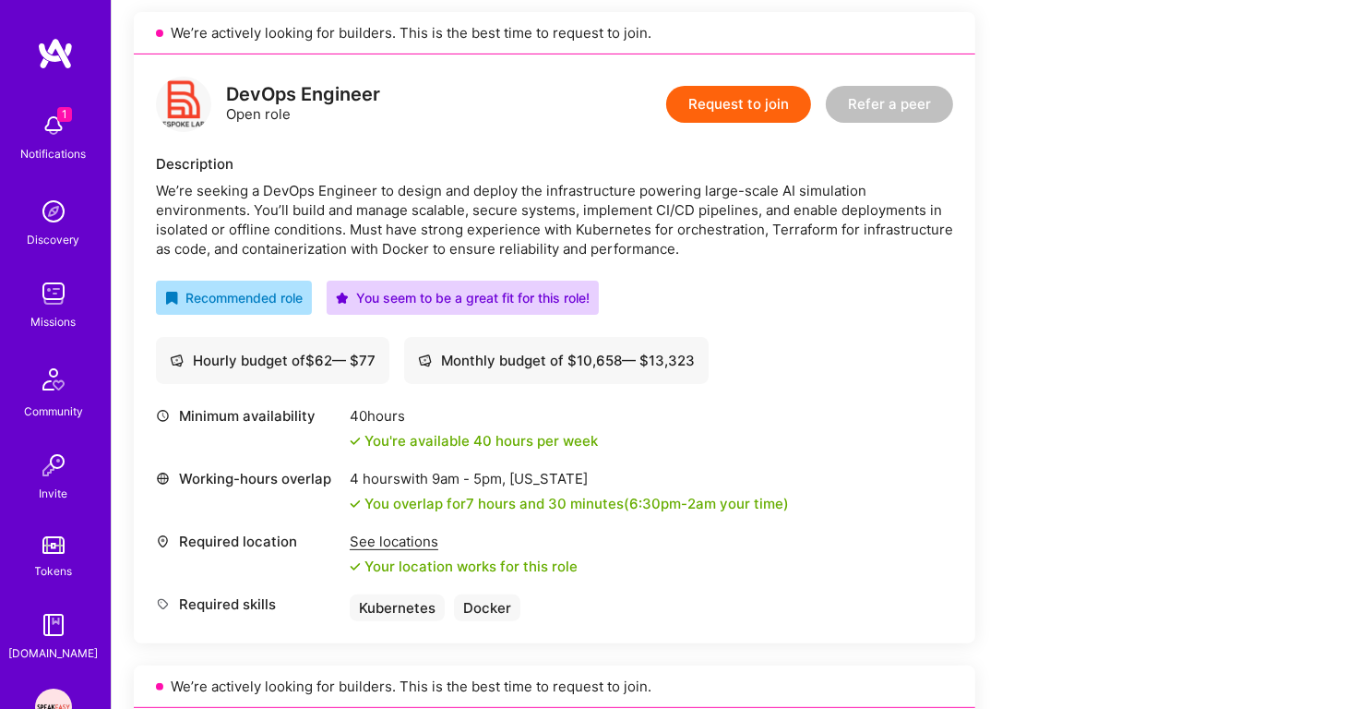
scroll to position [513, 0]
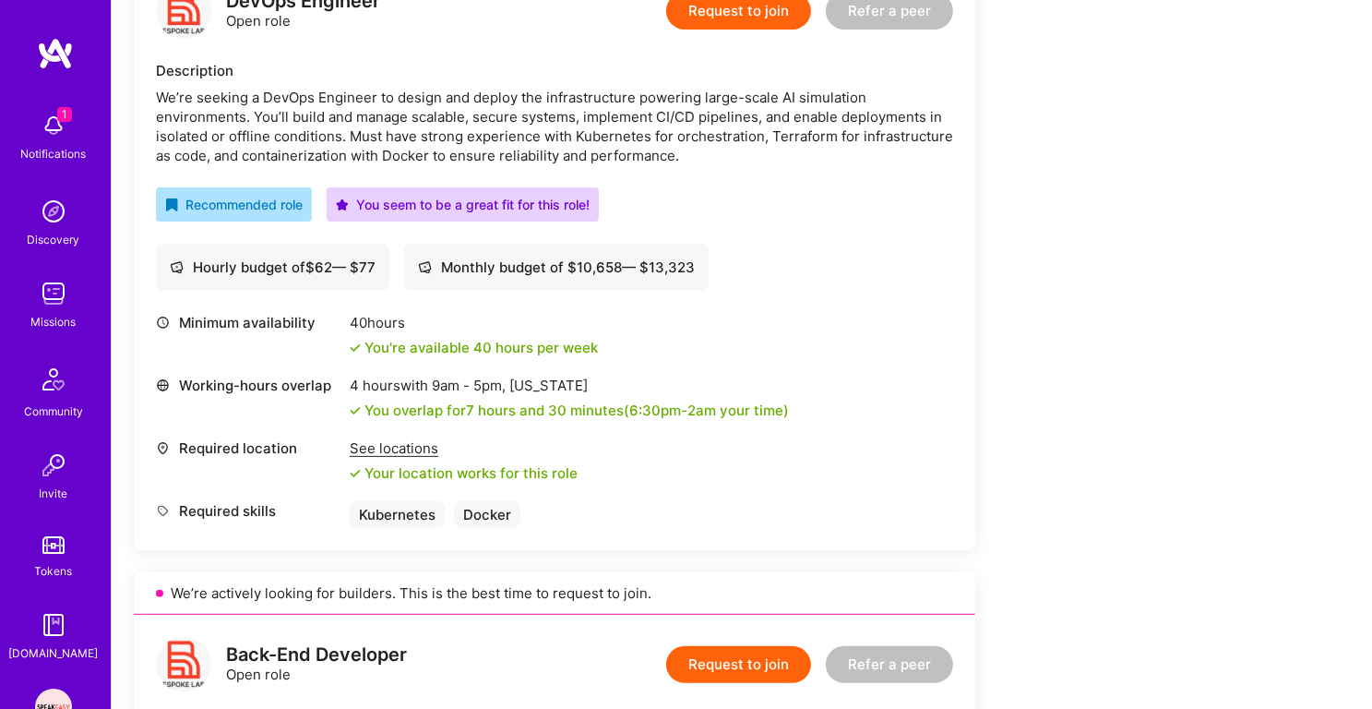
click at [530, 95] on div "We’re seeking a DevOps Engineer to design and deploy the infrastructure powerin…" at bounding box center [554, 127] width 797 height 78
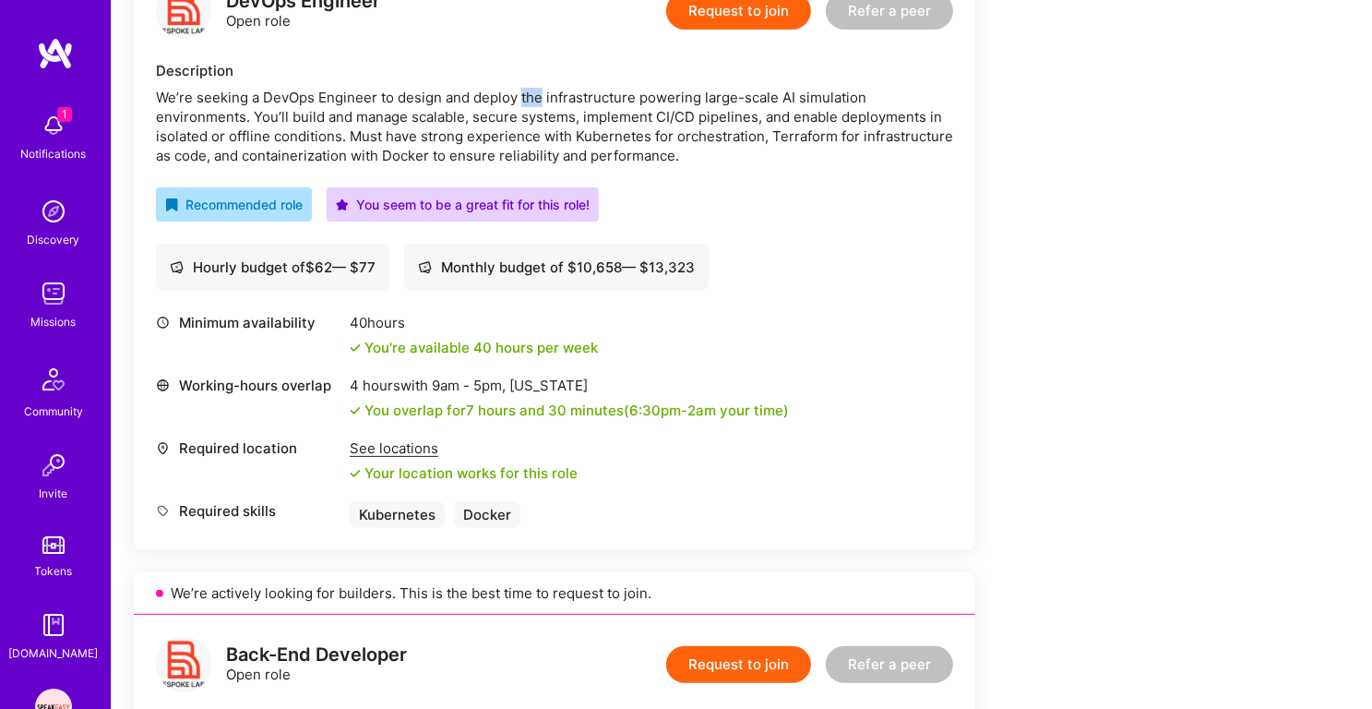
click at [530, 95] on div "We’re seeking a DevOps Engineer to design and deploy the infrastructure powerin…" at bounding box center [554, 127] width 797 height 78
click at [545, 125] on div "We’re seeking a DevOps Engineer to design and deploy the infrastructure powerin…" at bounding box center [554, 127] width 797 height 78
click at [582, 140] on div "We’re seeking a DevOps Engineer to design and deploy the infrastructure powerin…" at bounding box center [554, 127] width 797 height 78
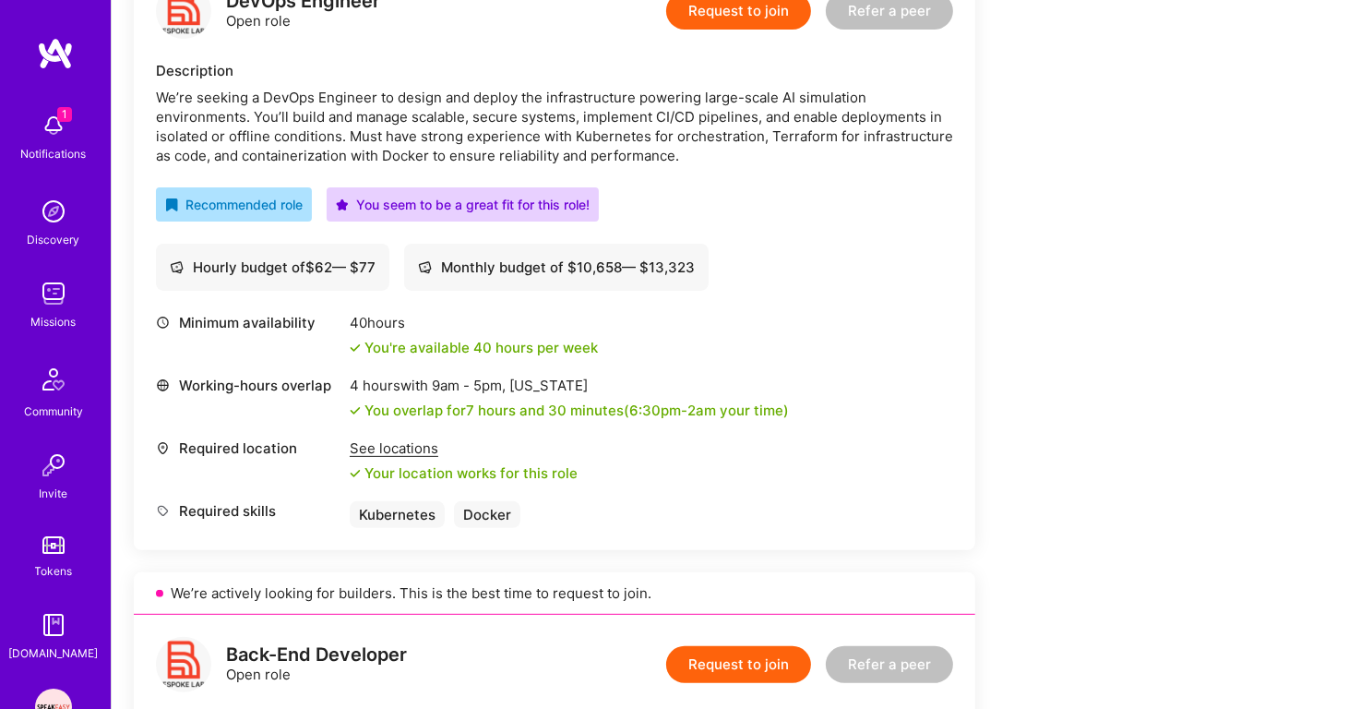
click at [582, 140] on div "We’re seeking a DevOps Engineer to design and deploy the infrastructure powerin…" at bounding box center [554, 127] width 797 height 78
click at [634, 114] on div "We’re seeking a DevOps Engineer to design and deploy the infrastructure powerin…" at bounding box center [554, 127] width 797 height 78
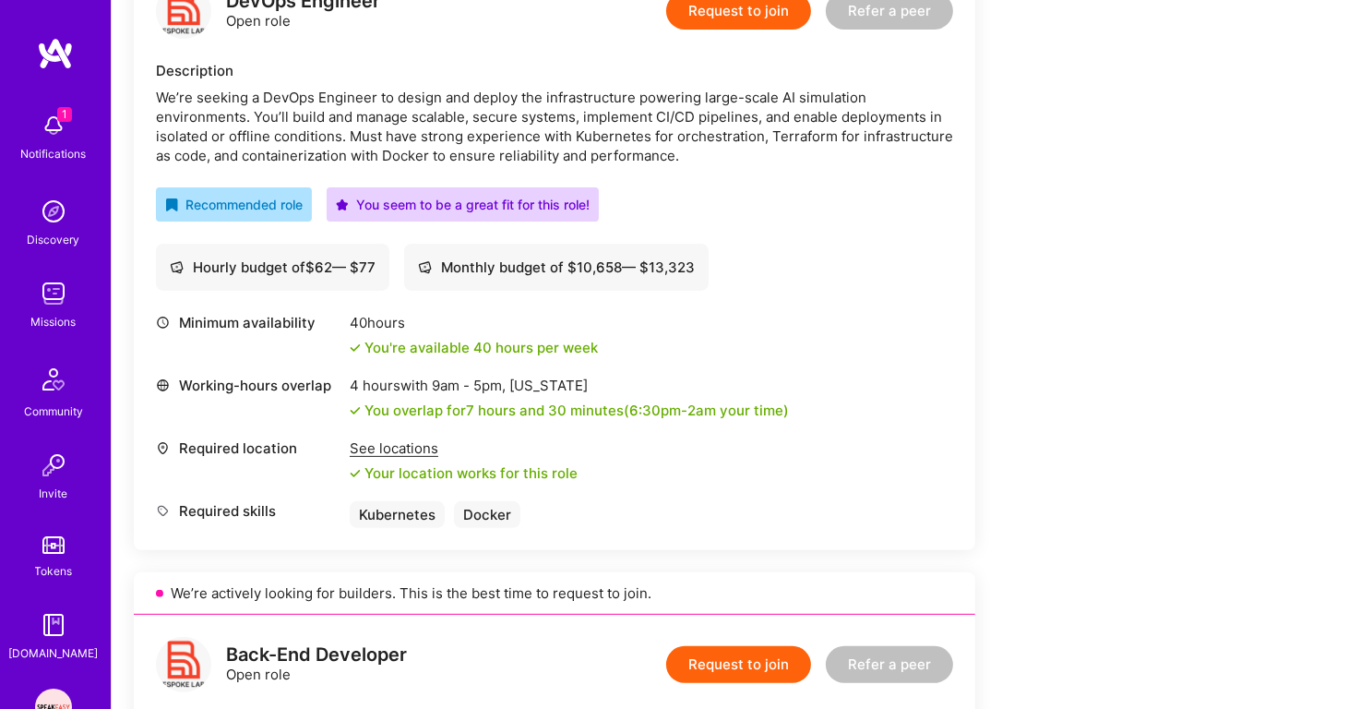
click at [667, 146] on div "We’re seeking a DevOps Engineer to design and deploy the infrastructure powerin…" at bounding box center [554, 127] width 797 height 78
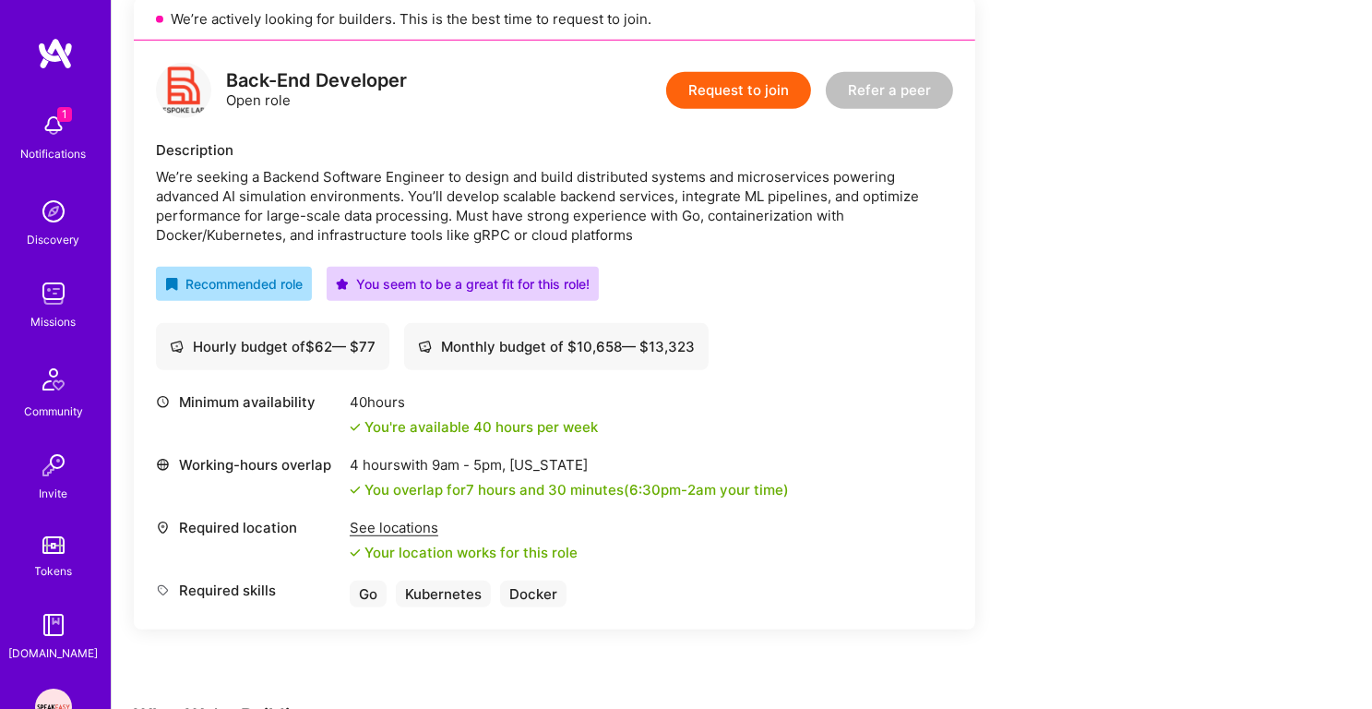
scroll to position [1191, 0]
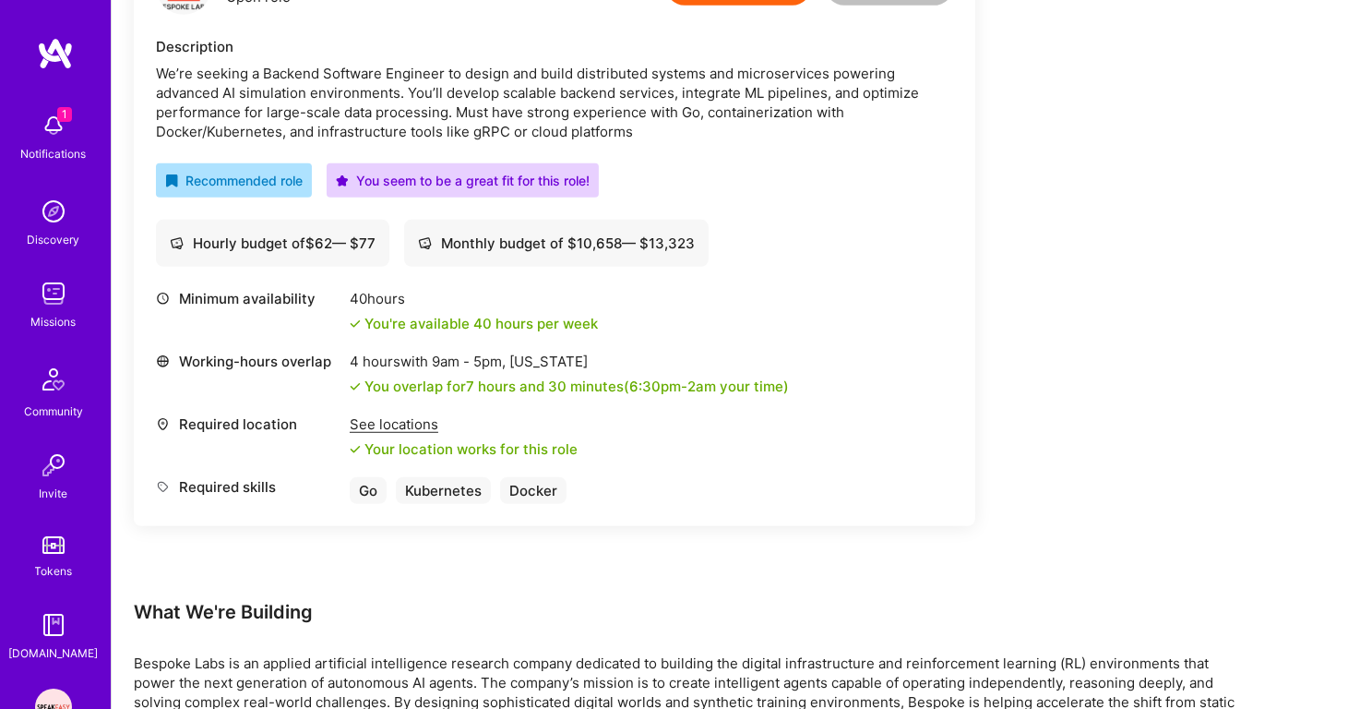
click at [617, 90] on div "We’re seeking a Backend Software Engineer to design and build distributed syste…" at bounding box center [554, 103] width 797 height 78
click at [629, 114] on div "We’re seeking a Backend Software Engineer to design and build distributed syste…" at bounding box center [554, 103] width 797 height 78
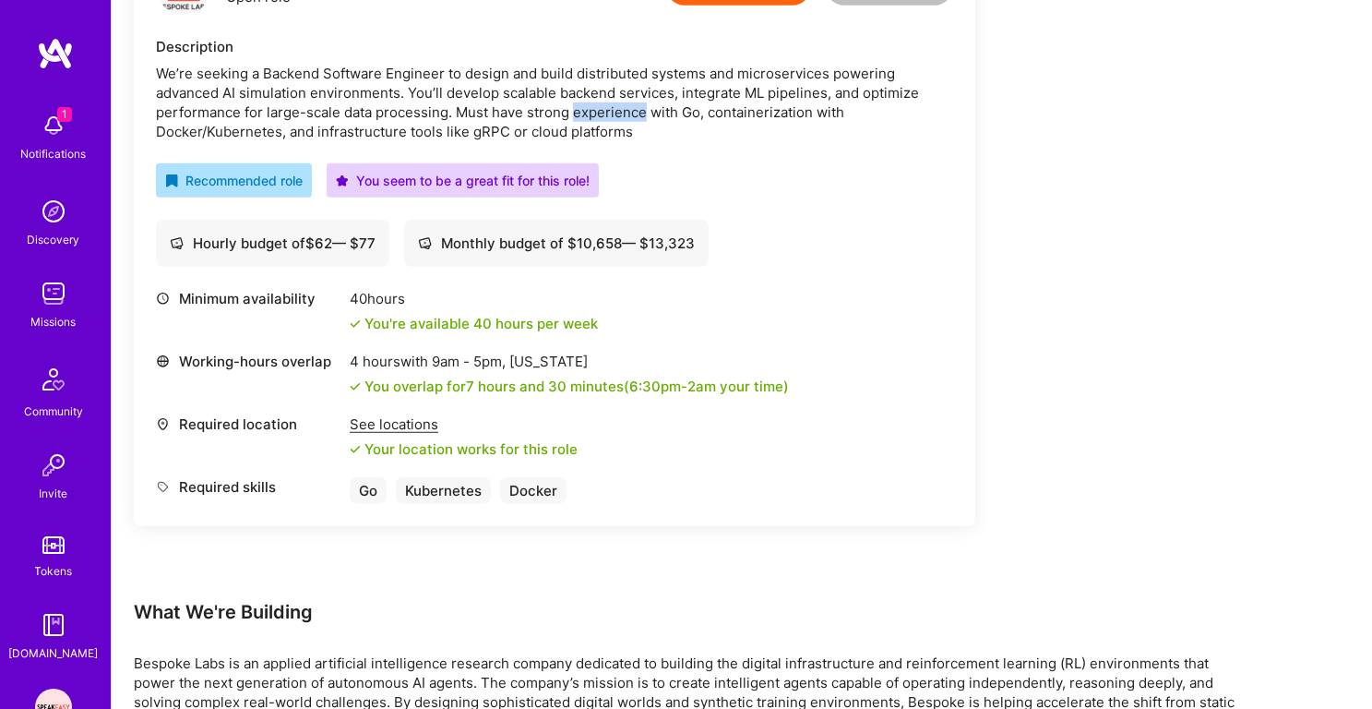
click at [629, 114] on div "We’re seeking a Backend Software Engineer to design and build distributed syste…" at bounding box center [554, 103] width 797 height 78
click at [632, 120] on div "We’re seeking a Backend Software Engineer to design and build distributed syste…" at bounding box center [554, 103] width 797 height 78
click at [645, 83] on div "We’re seeking a Backend Software Engineer to design and build distributed syste…" at bounding box center [554, 103] width 797 height 78
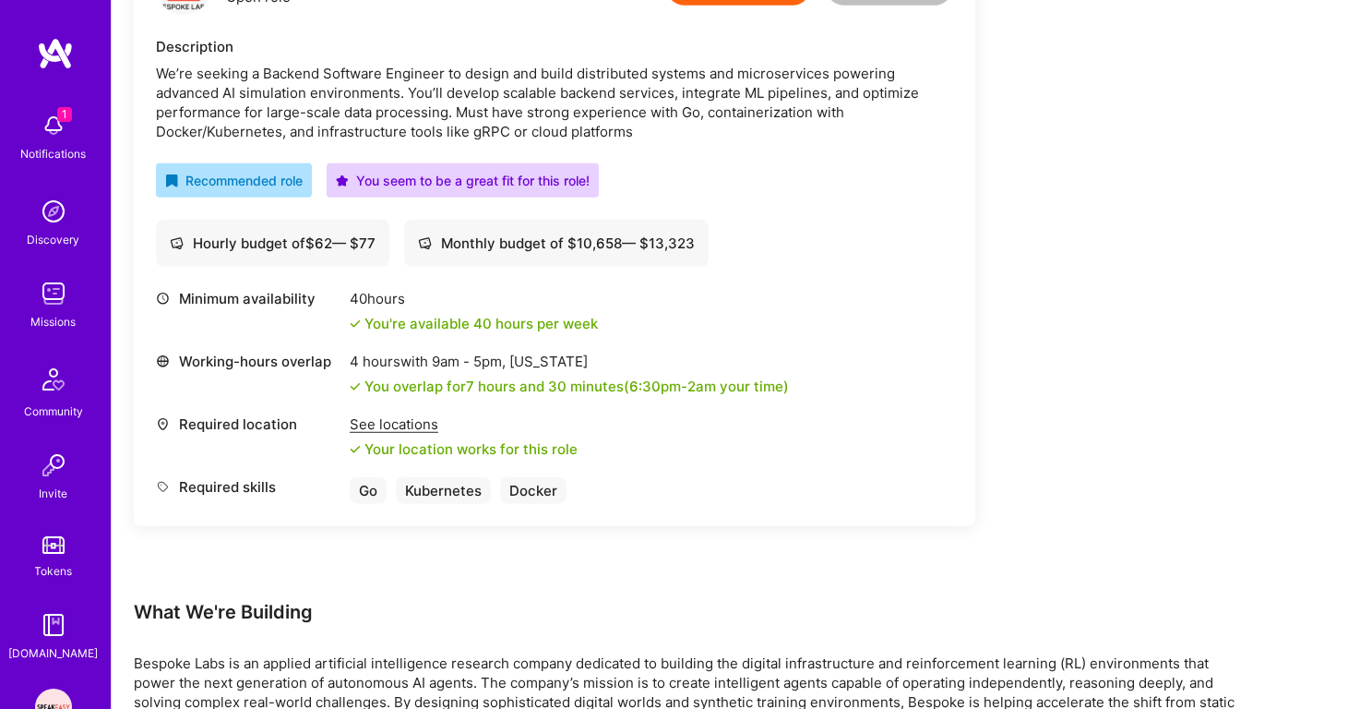
click at [645, 83] on div "We’re seeking a Backend Software Engineer to design and build distributed syste…" at bounding box center [554, 103] width 797 height 78
click at [652, 104] on div "We’re seeking a Backend Software Engineer to design and build distributed syste…" at bounding box center [554, 103] width 797 height 78
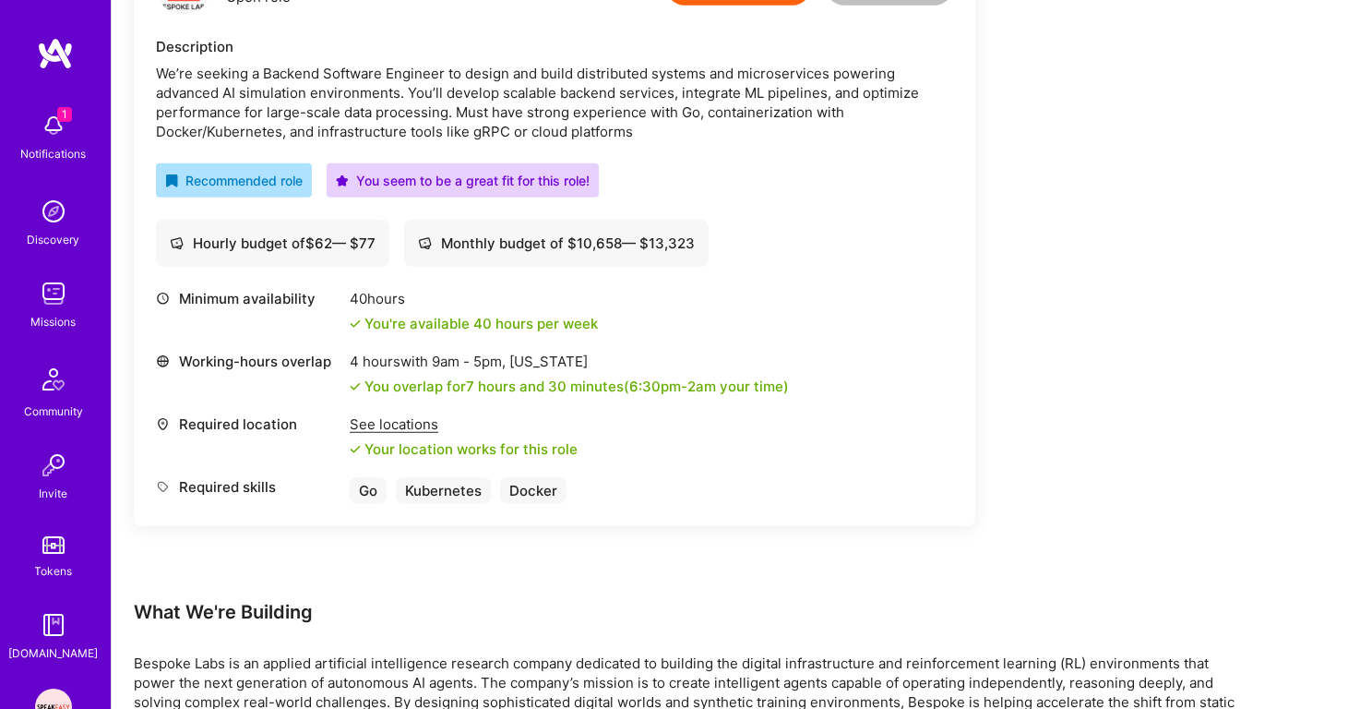
click at [663, 120] on div "We’re seeking a Backend Software Engineer to design and build distributed syste…" at bounding box center [554, 103] width 797 height 78
click at [677, 113] on div "We’re seeking a Backend Software Engineer to design and build distributed syste…" at bounding box center [554, 103] width 797 height 78
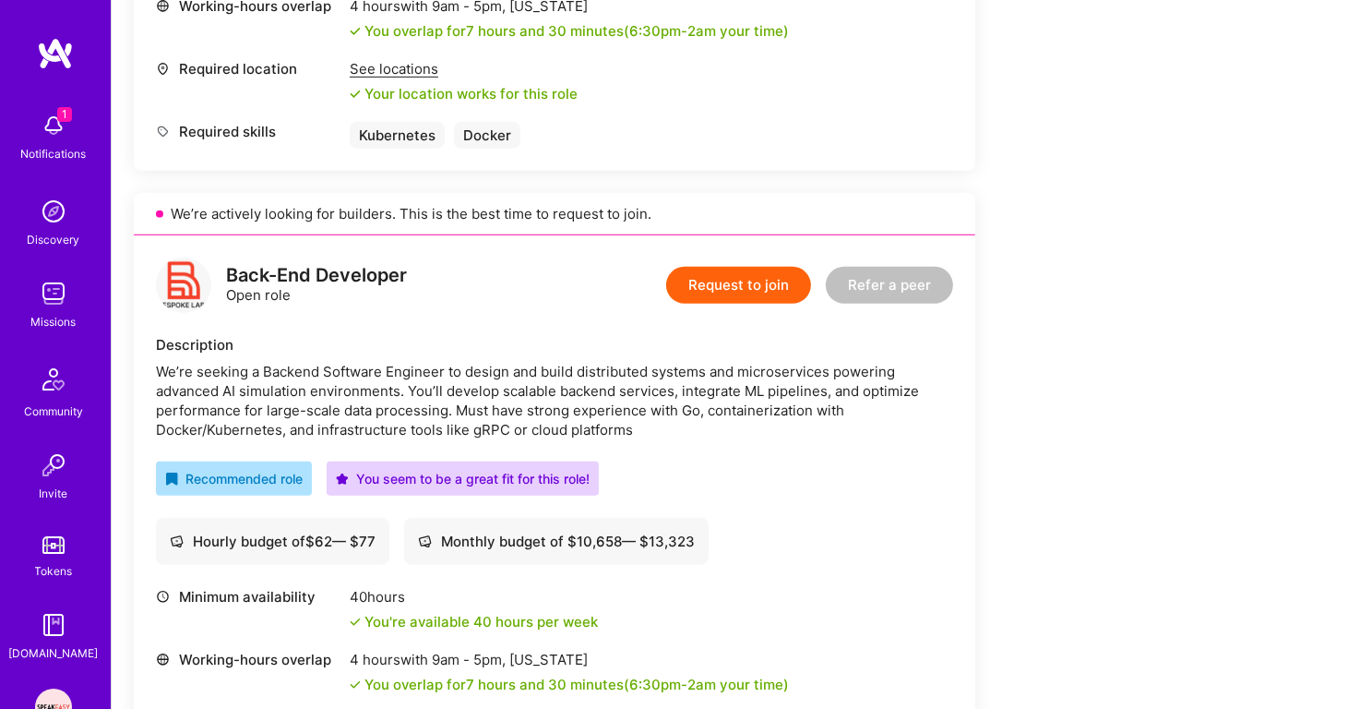
scroll to position [893, 0]
click at [344, 266] on div "Back-End Developer" at bounding box center [316, 274] width 181 height 19
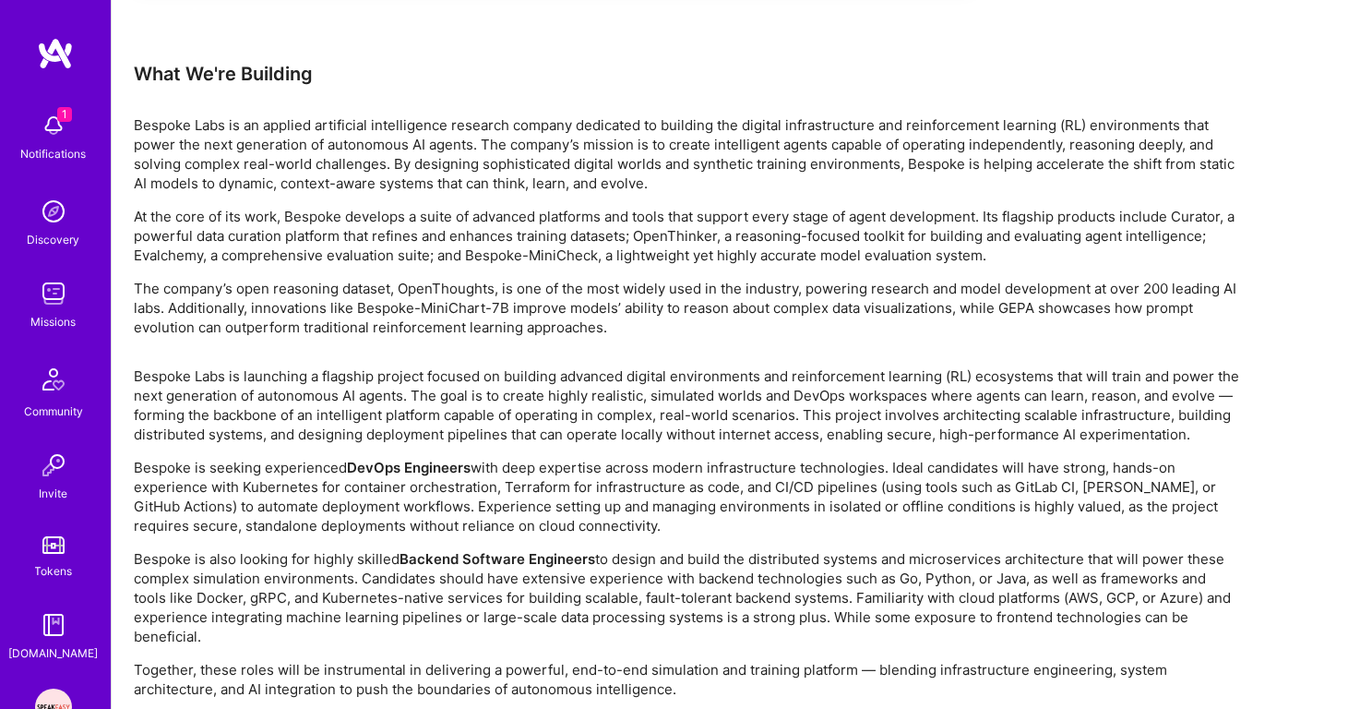
scroll to position [1774, 0]
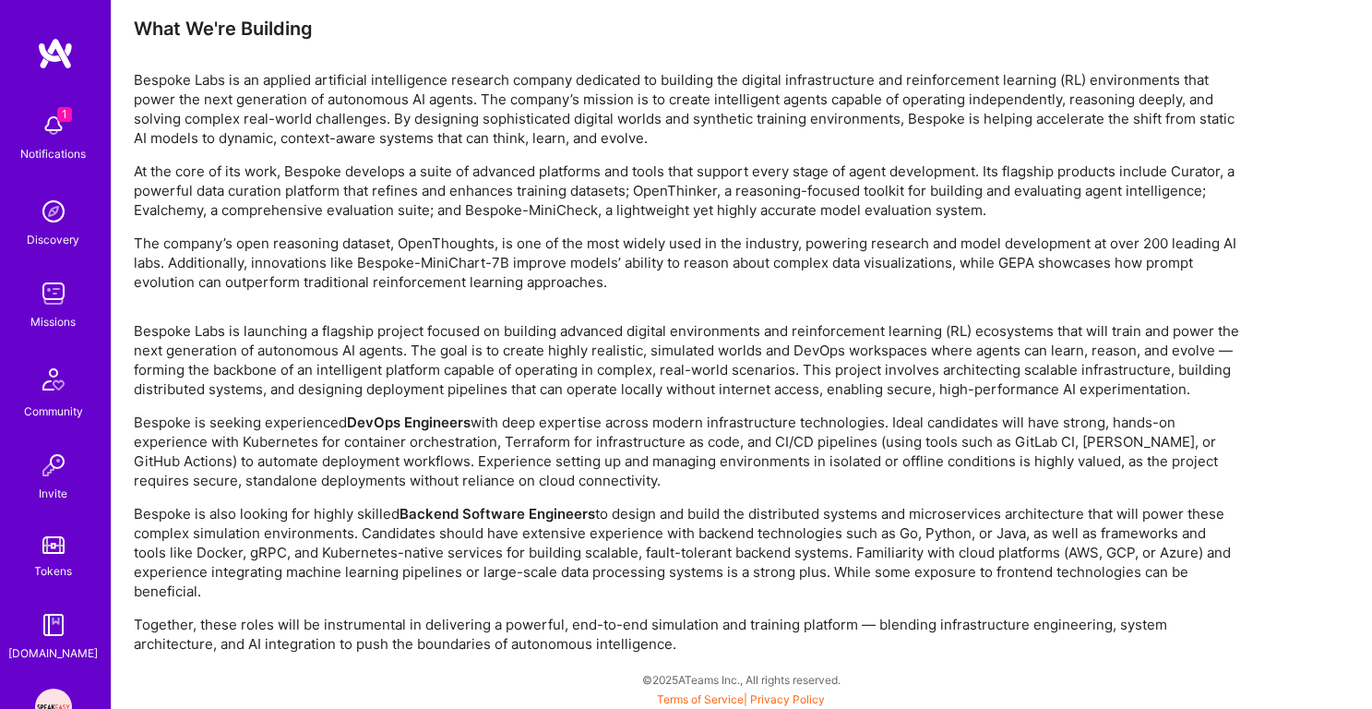
click at [549, 437] on p "Bespoke is seeking experienced DevOps Engineers with deep expertise across mode…" at bounding box center [688, 452] width 1108 height 78
click at [564, 359] on p "Bespoke Labs is launching a flagship project focused on building advanced digit…" at bounding box center [688, 360] width 1108 height 78
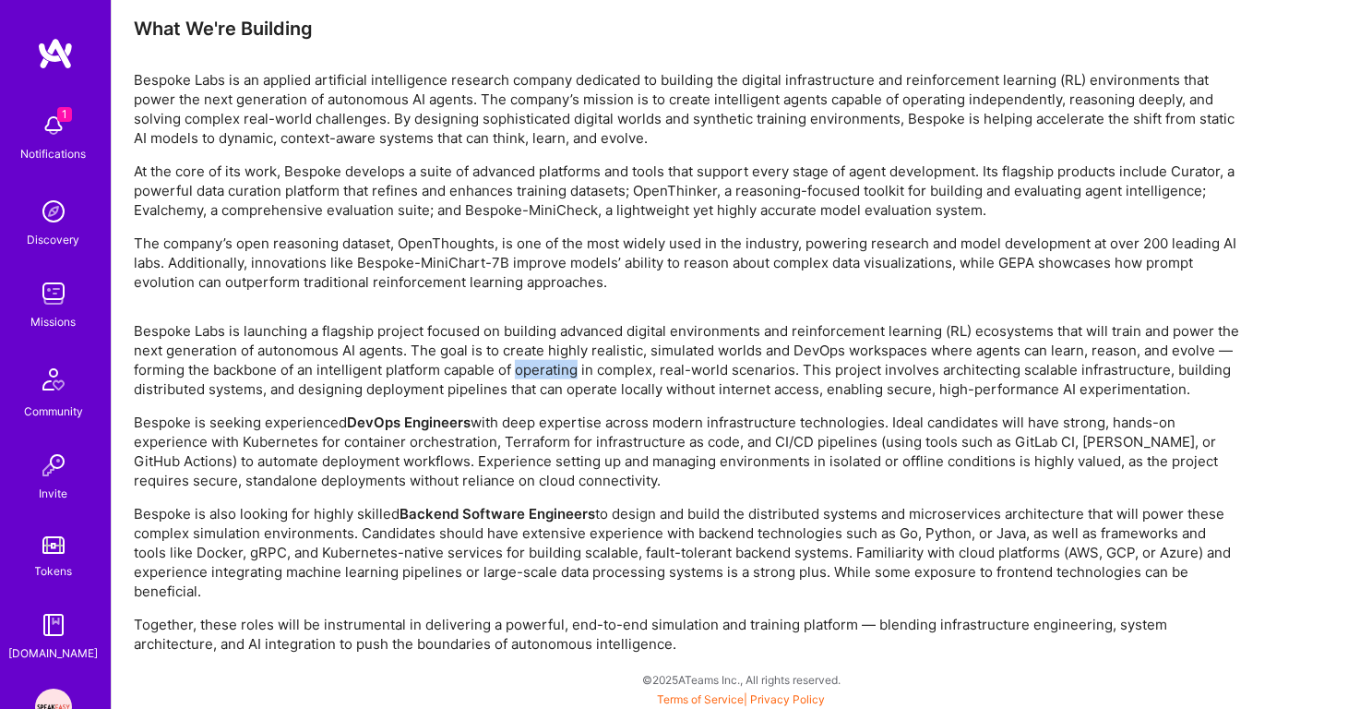
click at [564, 359] on p "Bespoke Labs is launching a flagship project focused on building advanced digit…" at bounding box center [688, 360] width 1108 height 78
click at [700, 517] on p "Bespoke is also looking for highly skilled Backend Software Engineers to design…" at bounding box center [688, 552] width 1108 height 97
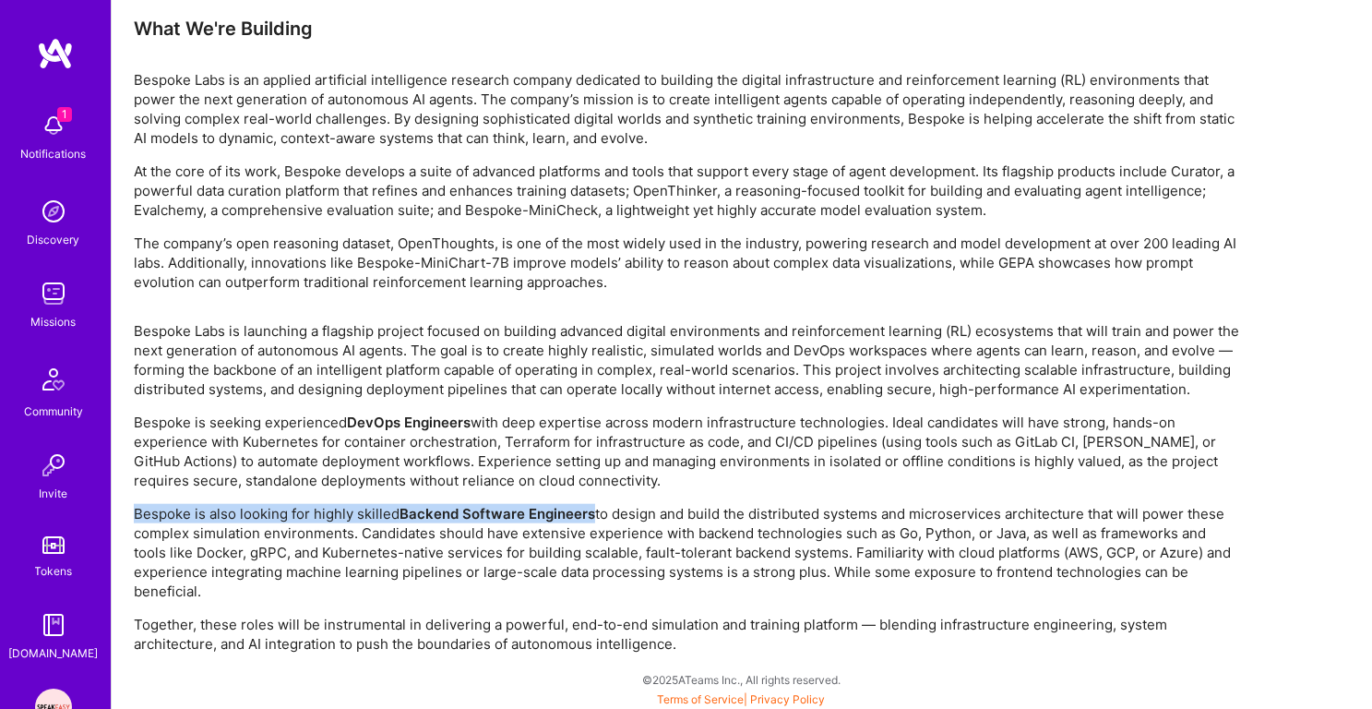
click at [702, 537] on p "Bespoke is also looking for highly skilled Backend Software Engineers to design…" at bounding box center [688, 552] width 1108 height 97
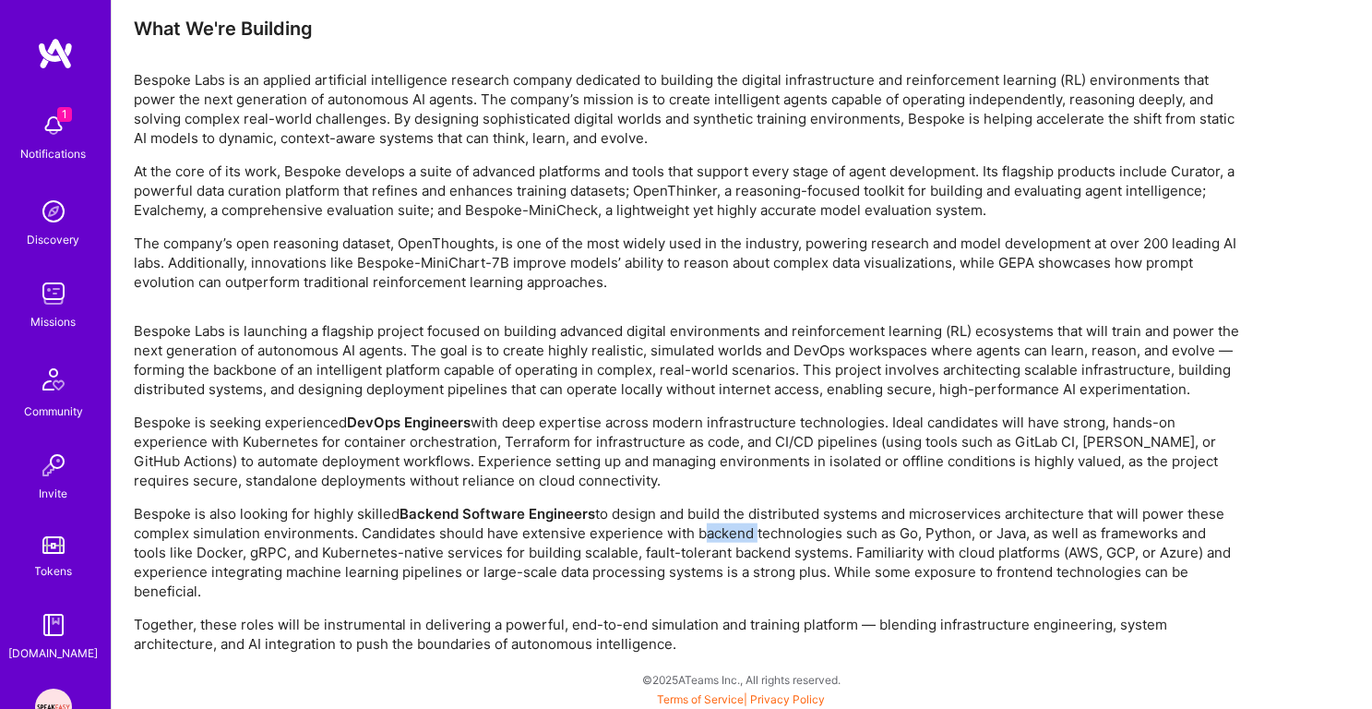
click at [702, 537] on p "Bespoke is also looking for highly skilled Backend Software Engineers to design…" at bounding box center [688, 552] width 1108 height 97
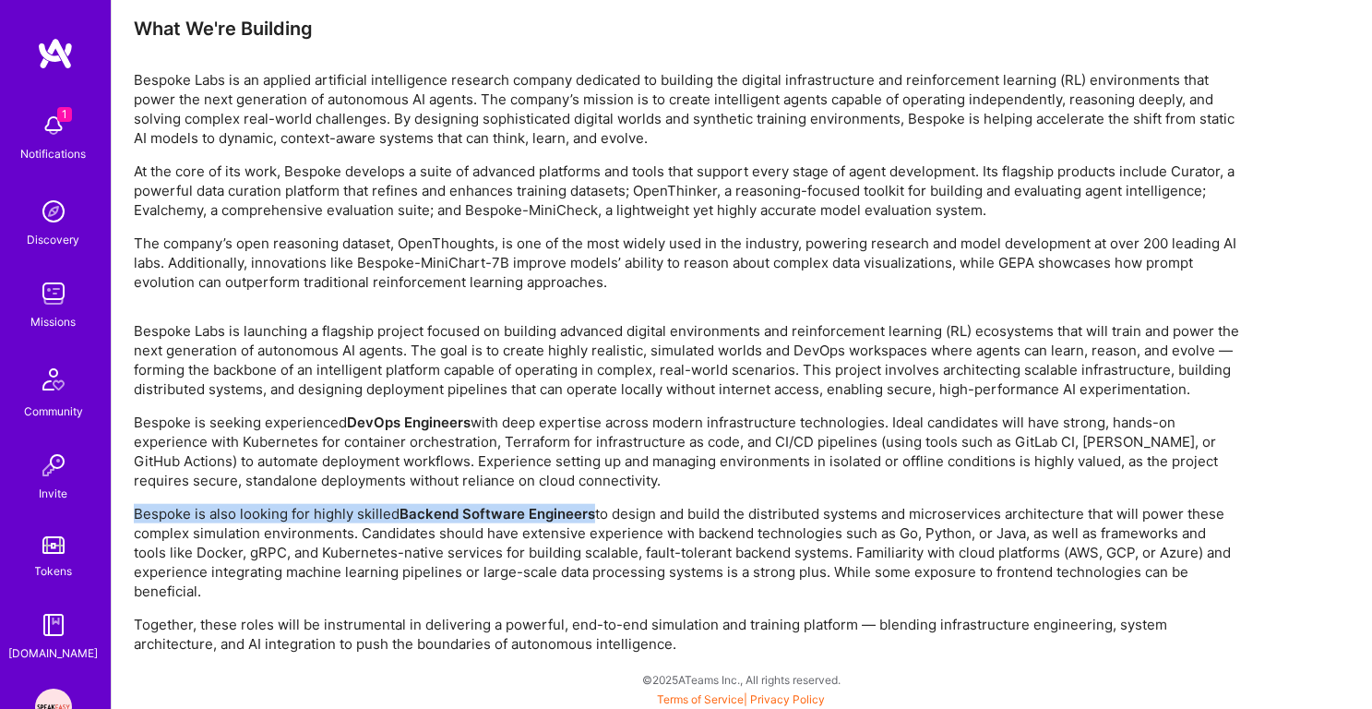
click at [707, 555] on p "Bespoke is also looking for highly skilled Backend Software Engineers to design…" at bounding box center [688, 552] width 1108 height 97
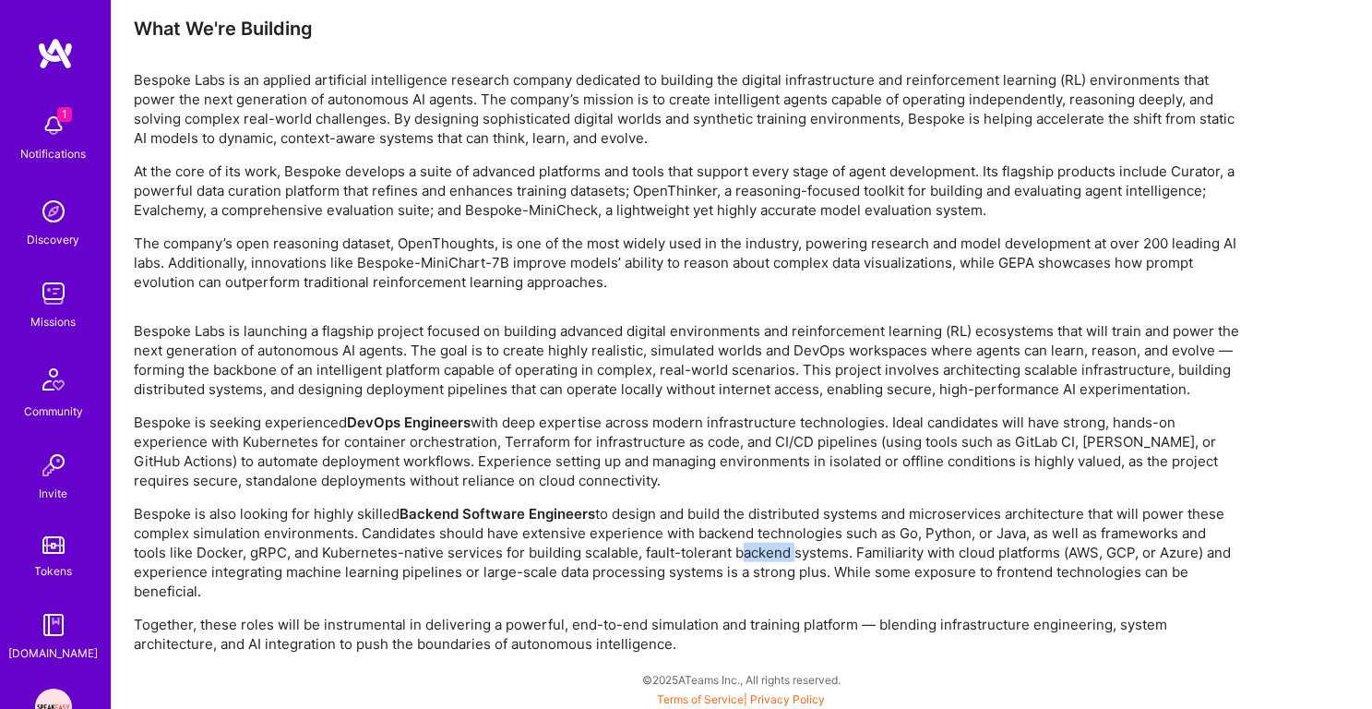
click at [707, 555] on p "Bespoke is also looking for highly skilled Backend Software Engineers to design…" at bounding box center [688, 552] width 1108 height 97
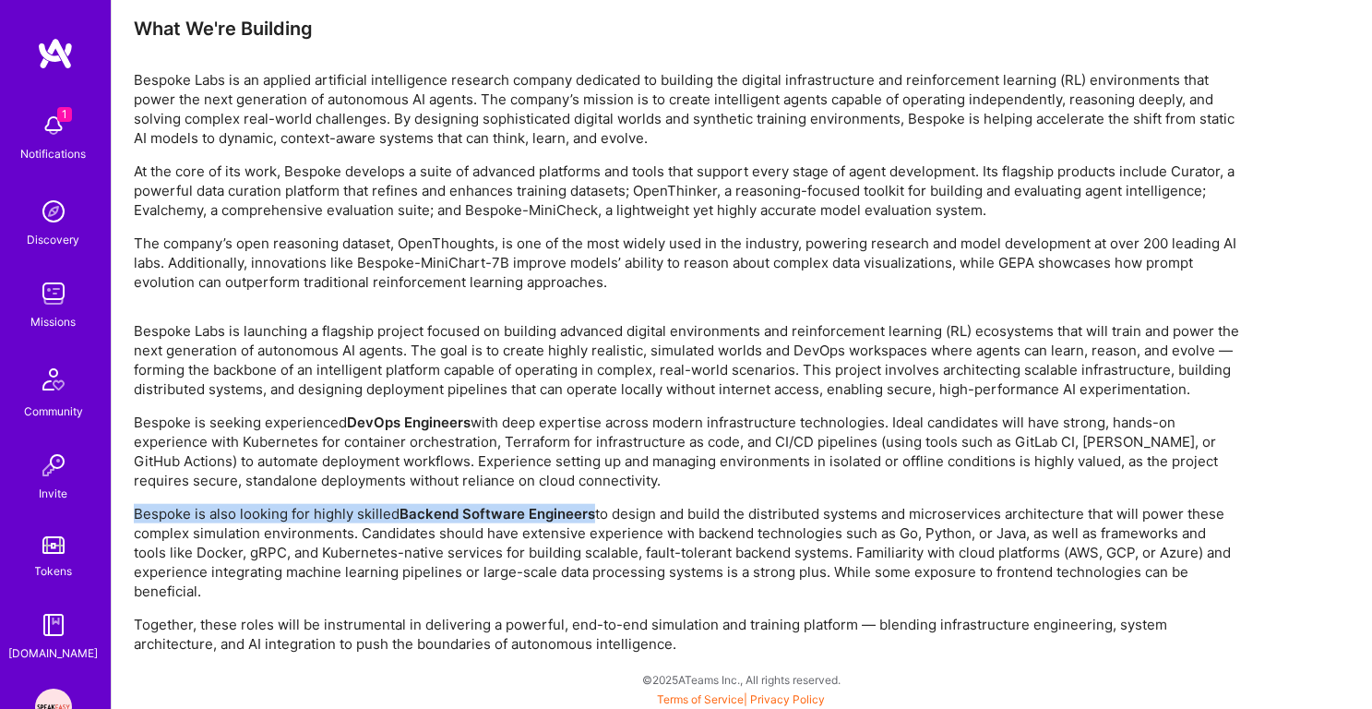
click at [723, 533] on p "Bespoke is also looking for highly skilled Backend Software Engineers to design…" at bounding box center [688, 552] width 1108 height 97
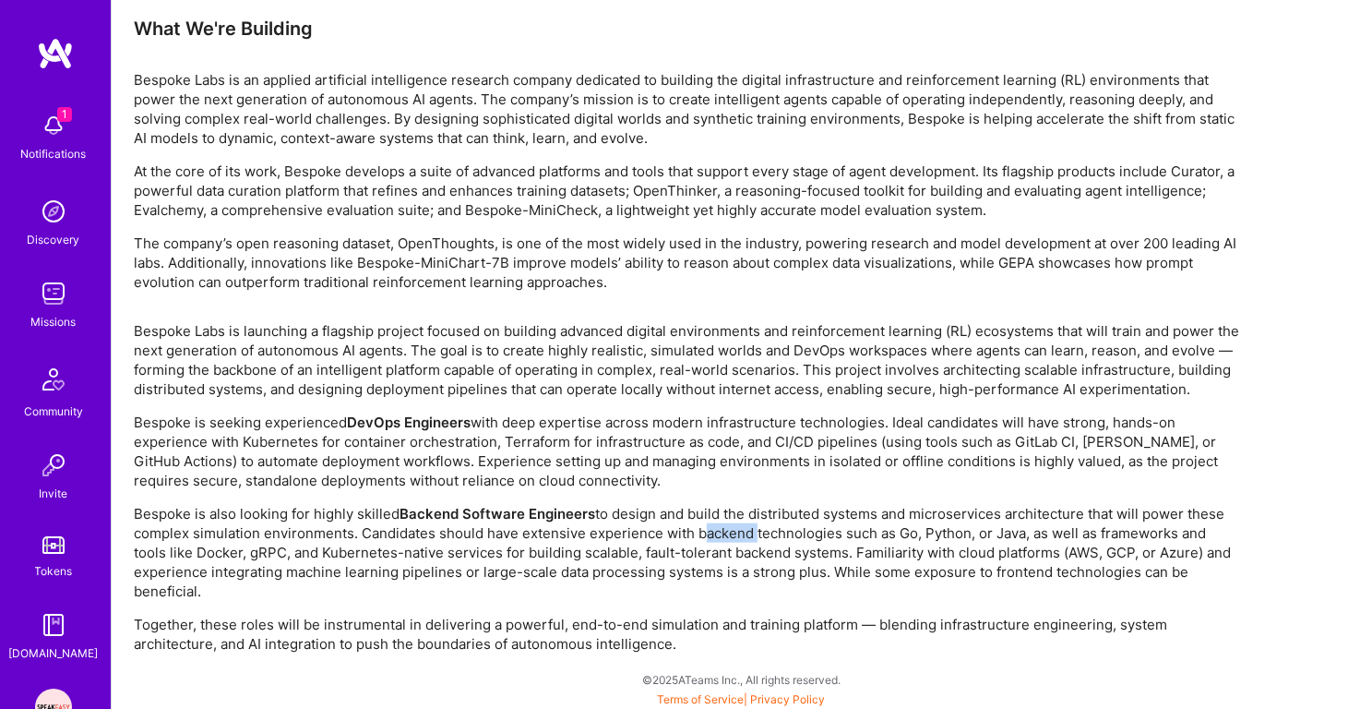
click at [723, 533] on p "Bespoke is also looking for highly skilled Backend Software Engineers to design…" at bounding box center [688, 552] width 1108 height 97
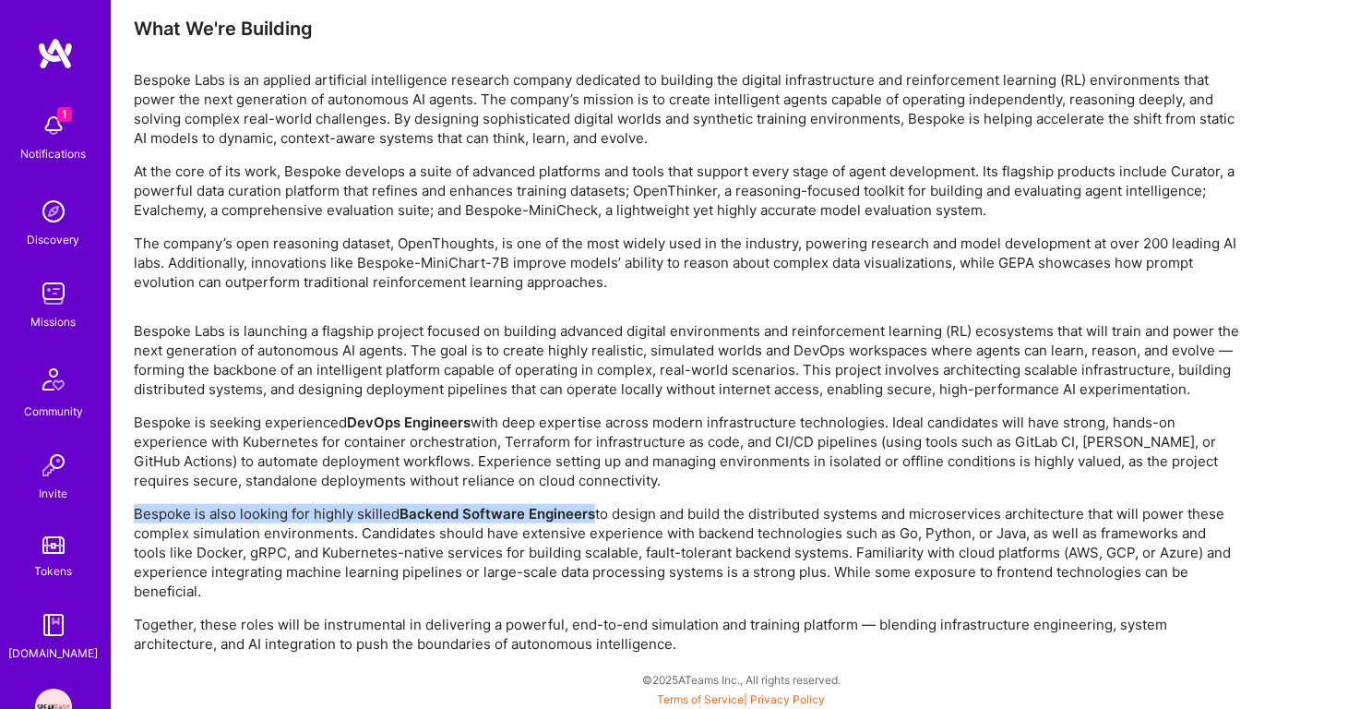
click at [729, 569] on p "Bespoke is also looking for highly skilled Backend Software Engineers to design…" at bounding box center [688, 552] width 1108 height 97
click at [733, 581] on p "Bespoke is also looking for highly skilled Backend Software Engineers to design…" at bounding box center [688, 552] width 1108 height 97
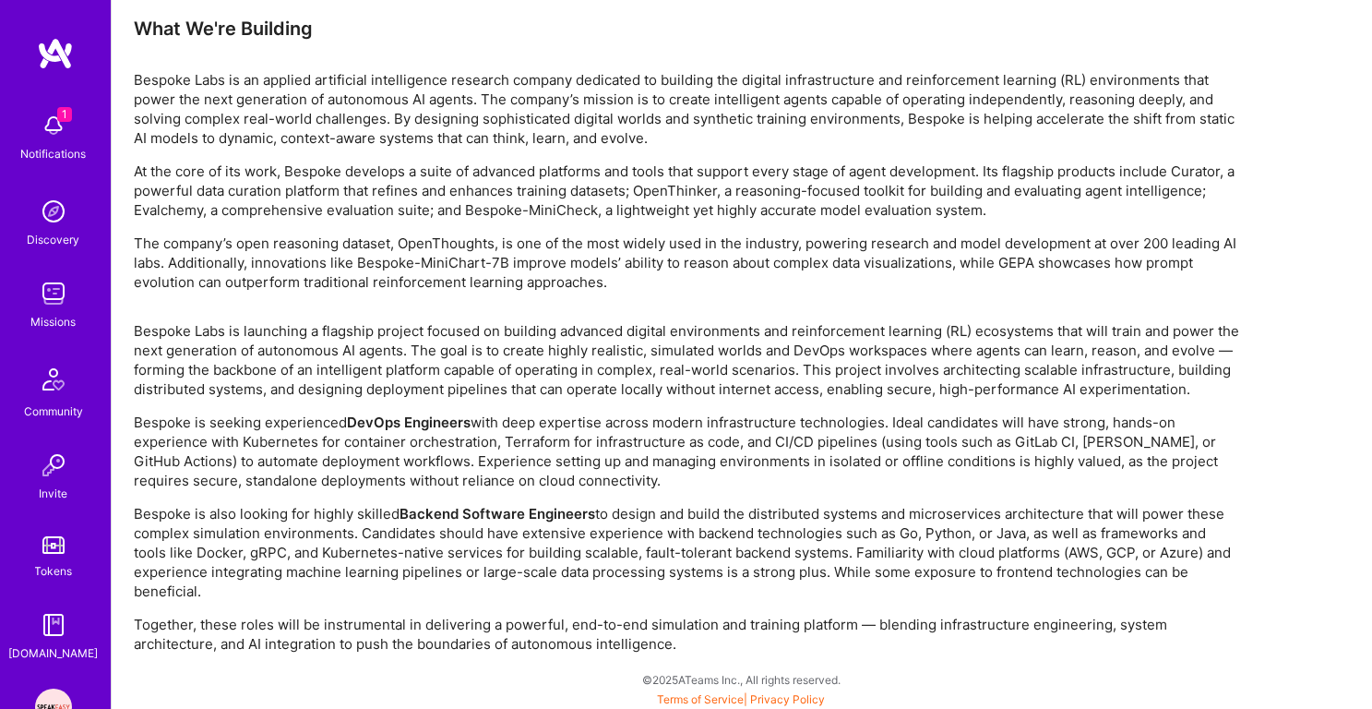
click at [733, 581] on p "Bespoke is also looking for highly skilled Backend Software Engineers to design…" at bounding box center [688, 552] width 1108 height 97
click at [743, 616] on p "Together, these roles will be instrumental in delivering a powerful, end-to-end…" at bounding box center [688, 634] width 1108 height 39
click at [749, 630] on p "Together, these roles will be instrumental in delivering a powerful, end-to-end…" at bounding box center [688, 634] width 1108 height 39
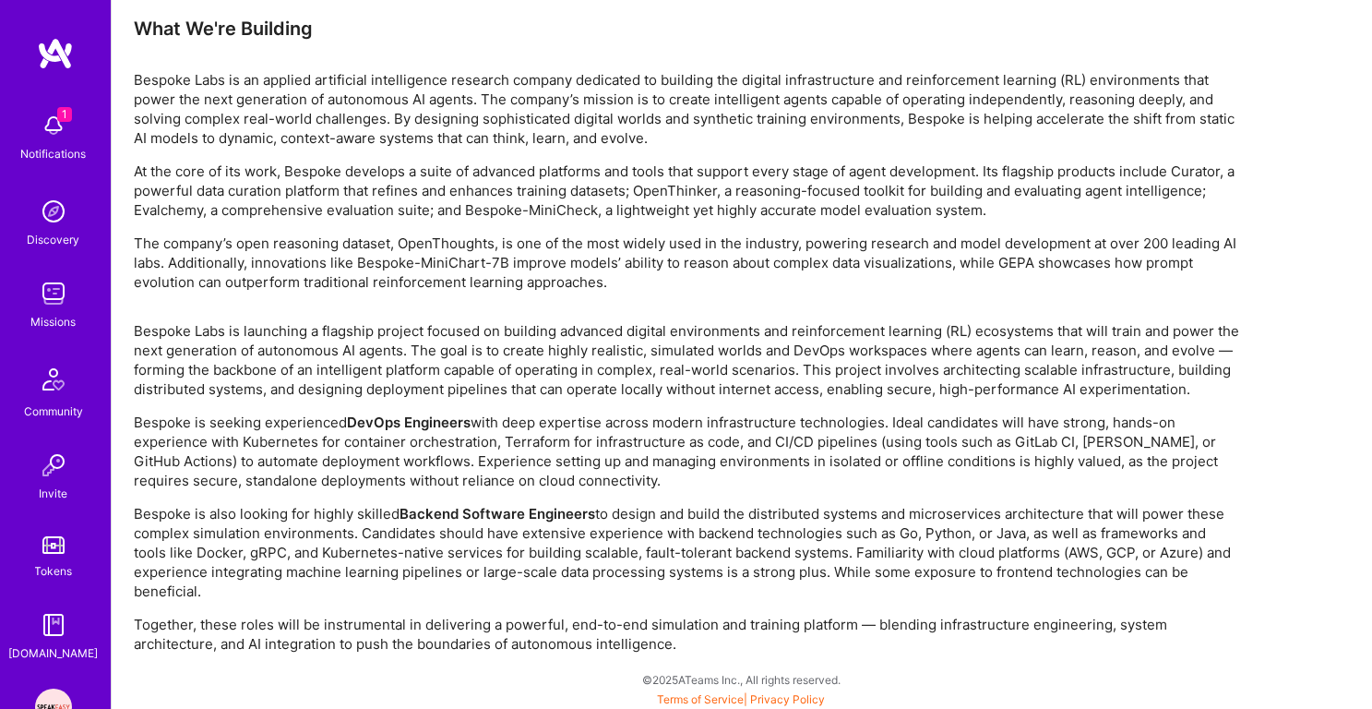
click at [749, 630] on p "Together, these roles will be instrumental in delivering a powerful, end-to-end…" at bounding box center [688, 634] width 1108 height 39
click at [785, 516] on p "Bespoke is also looking for highly skilled Backend Software Engineers to design…" at bounding box center [688, 552] width 1108 height 97
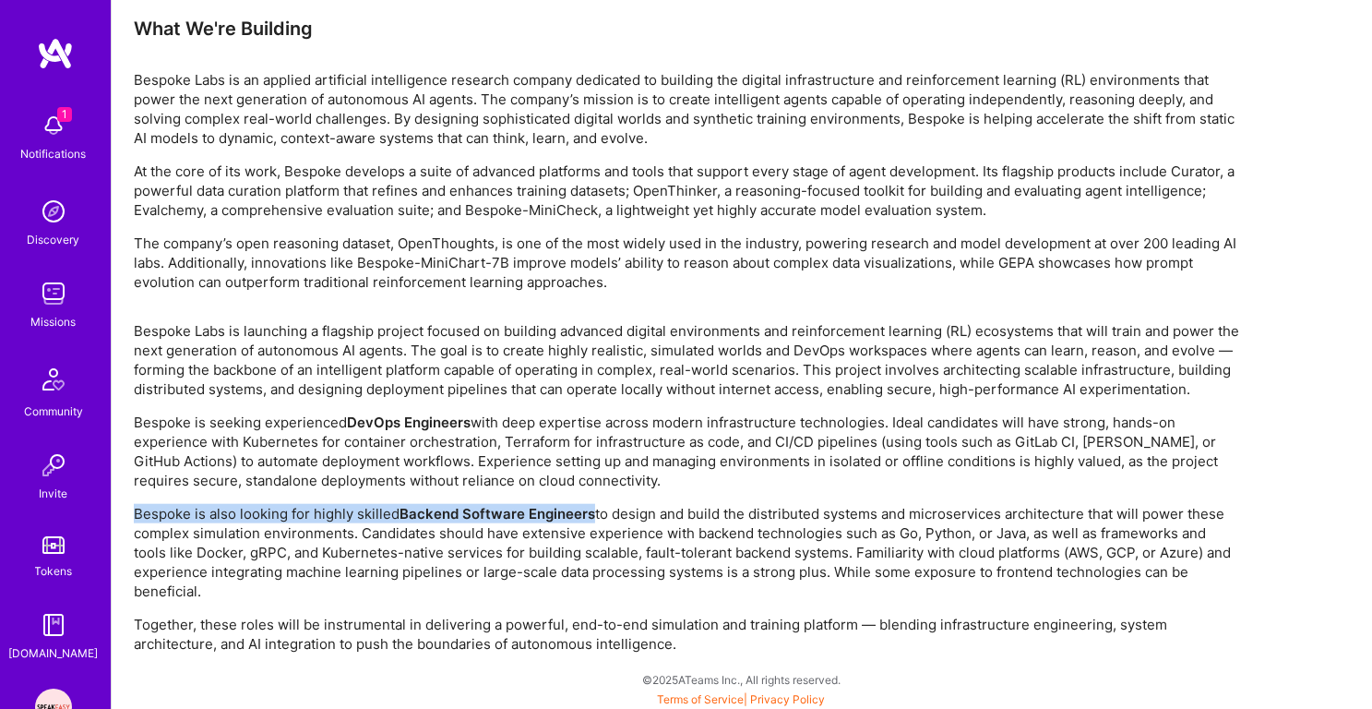
click at [808, 405] on div "Bespoke Labs is launching a flagship project focused on building advanced digit…" at bounding box center [688, 487] width 1108 height 332
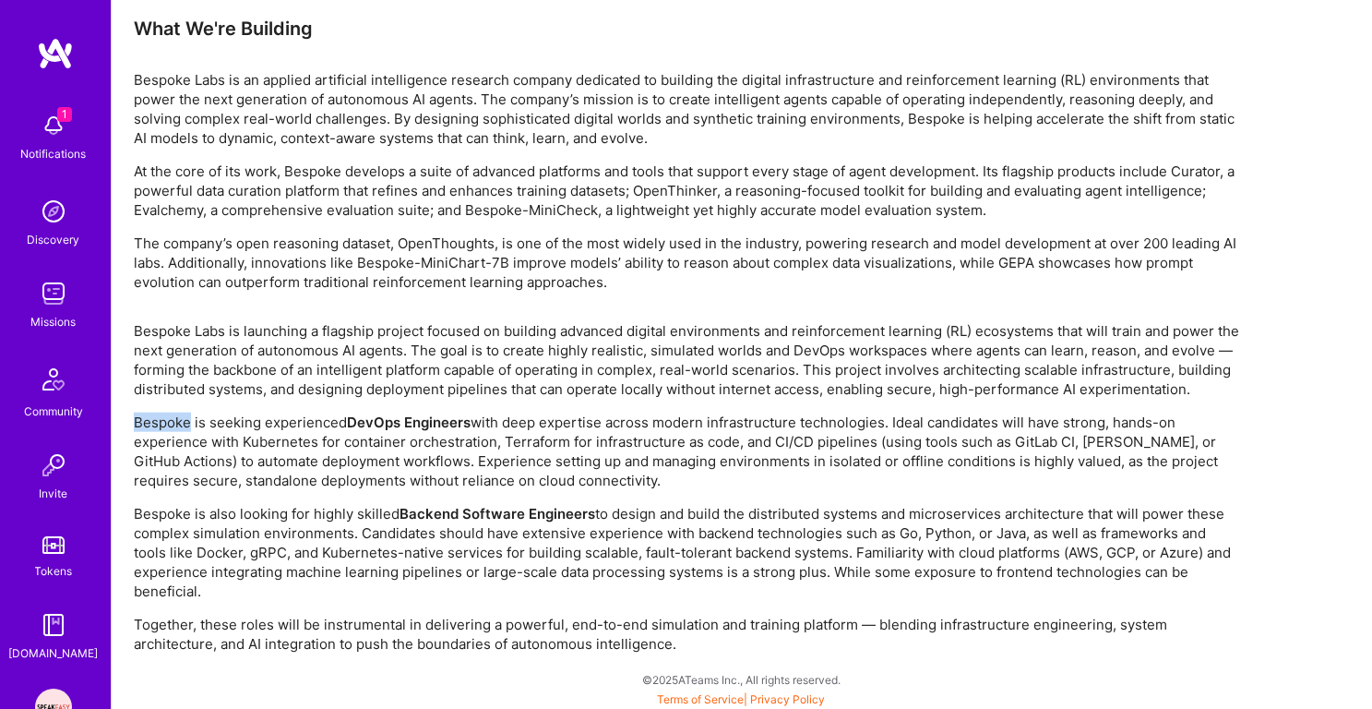
click at [808, 405] on div "Bespoke Labs is launching a flagship project focused on building advanced digit…" at bounding box center [688, 487] width 1108 height 332
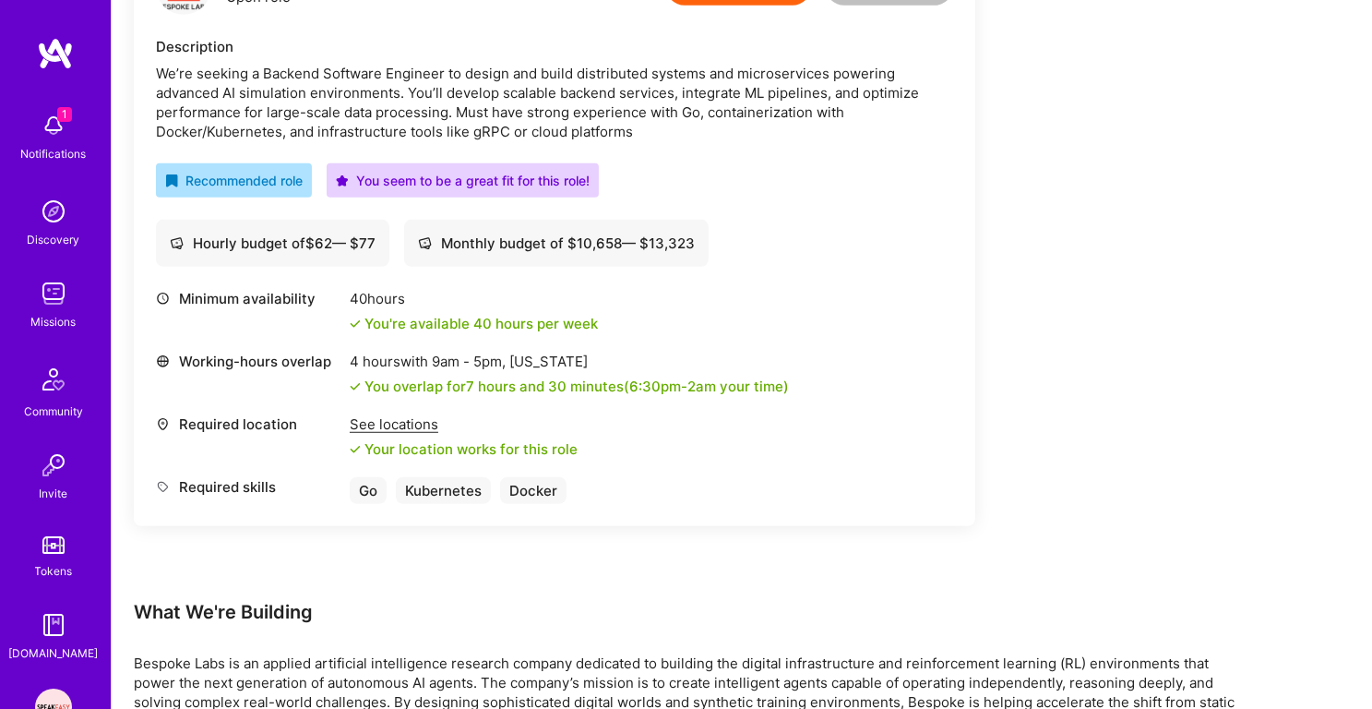
scroll to position [1100, 0]
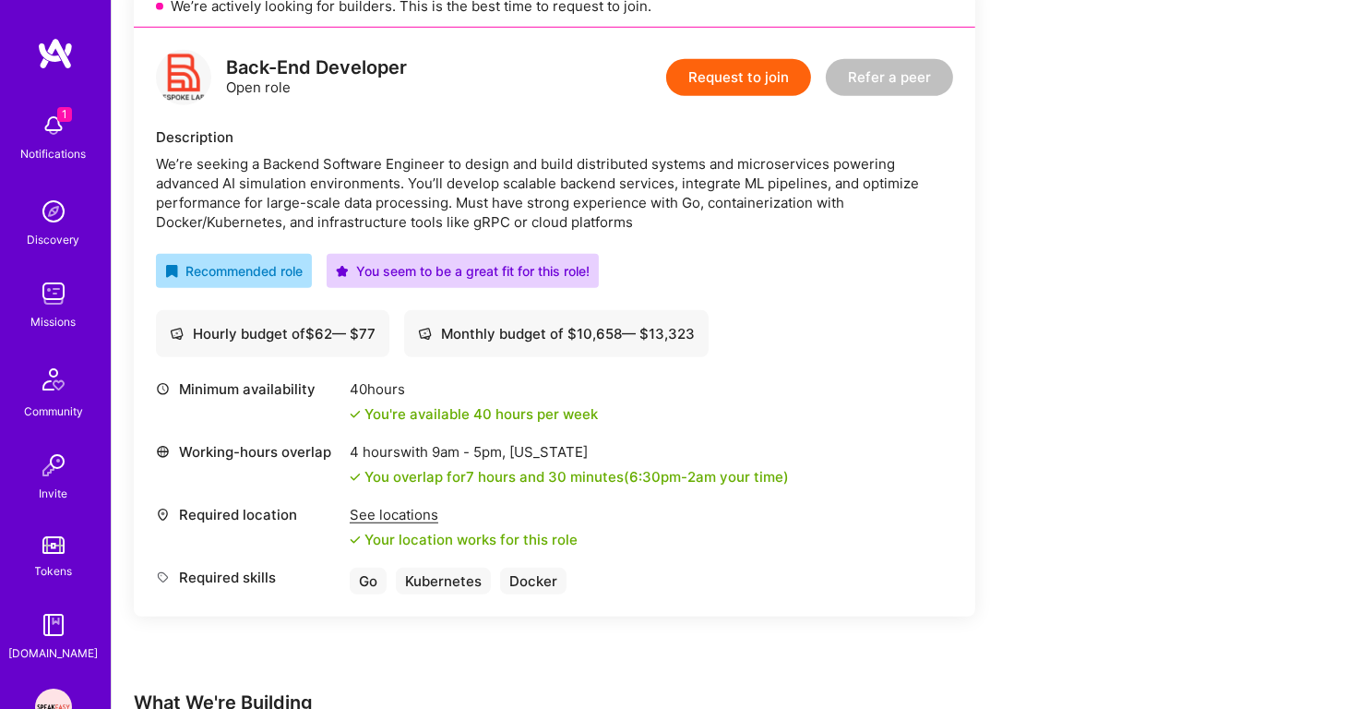
click at [616, 330] on div "Monthly budget of $ 10,658 — $ 13,323" at bounding box center [556, 333] width 277 height 19
click at [663, 330] on div "Monthly budget of $ 10,658 — $ 13,323" at bounding box center [556, 333] width 277 height 19
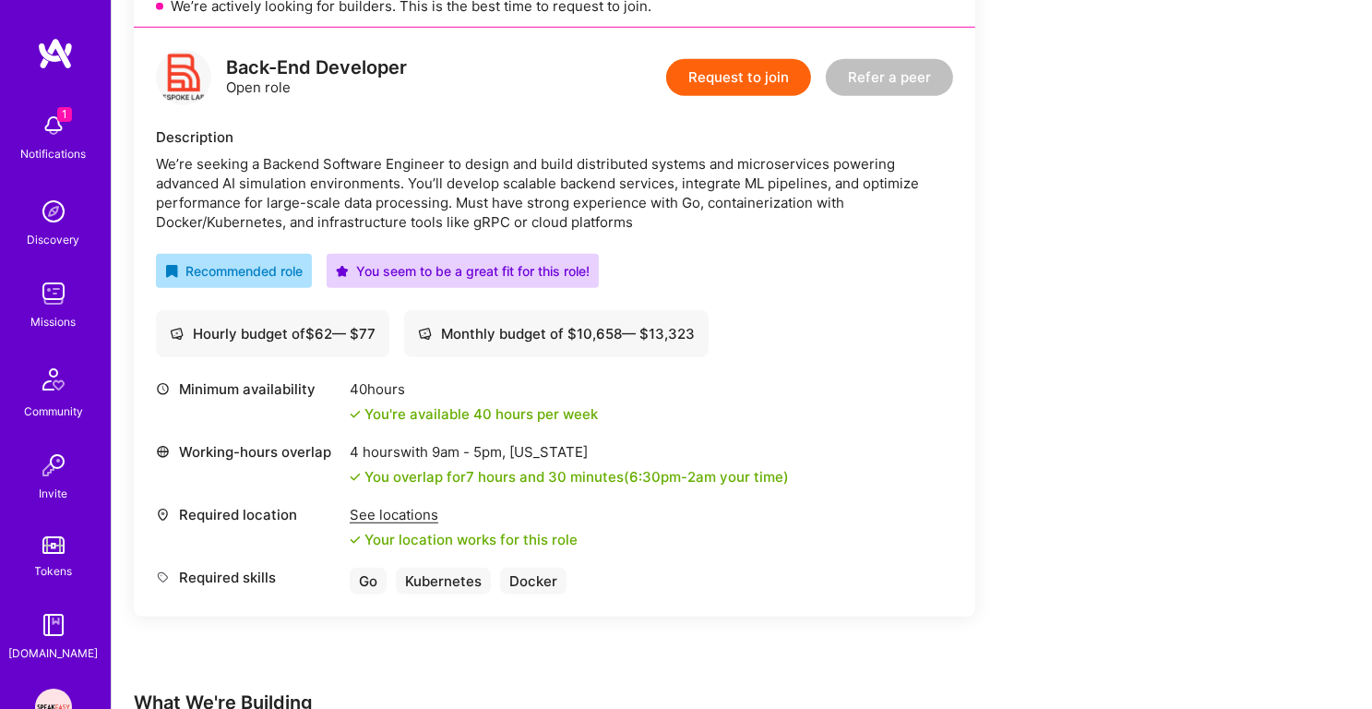
click at [663, 330] on div "Monthly budget of $ 10,658 — $ 13,323" at bounding box center [556, 333] width 277 height 19
click at [679, 330] on div "Monthly budget of $ 10,658 — $ 13,323" at bounding box center [556, 333] width 277 height 19
click at [602, 189] on div "We’re seeking a Backend Software Engineer to design and build distributed syste…" at bounding box center [554, 193] width 797 height 78
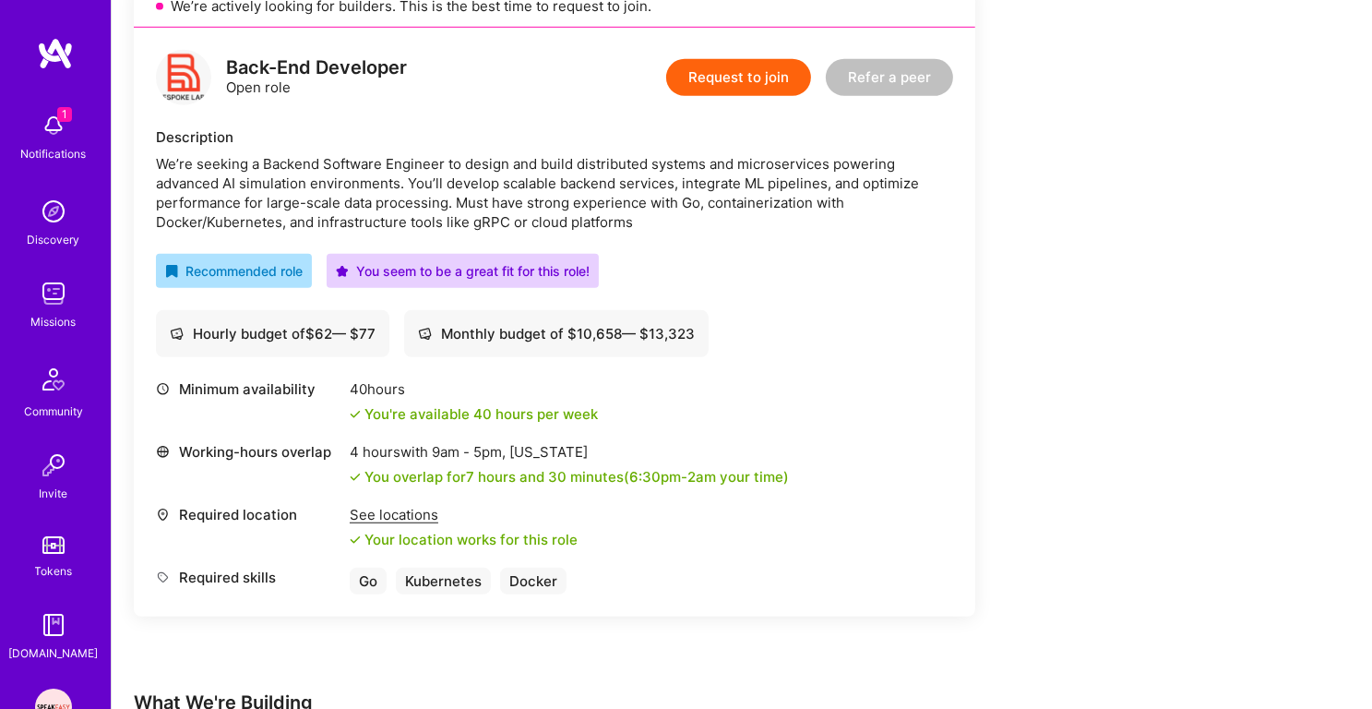
click at [602, 189] on div "We’re seeking a Backend Software Engineer to design and build distributed syste…" at bounding box center [554, 193] width 797 height 78
